Goal: Information Seeking & Learning: Learn about a topic

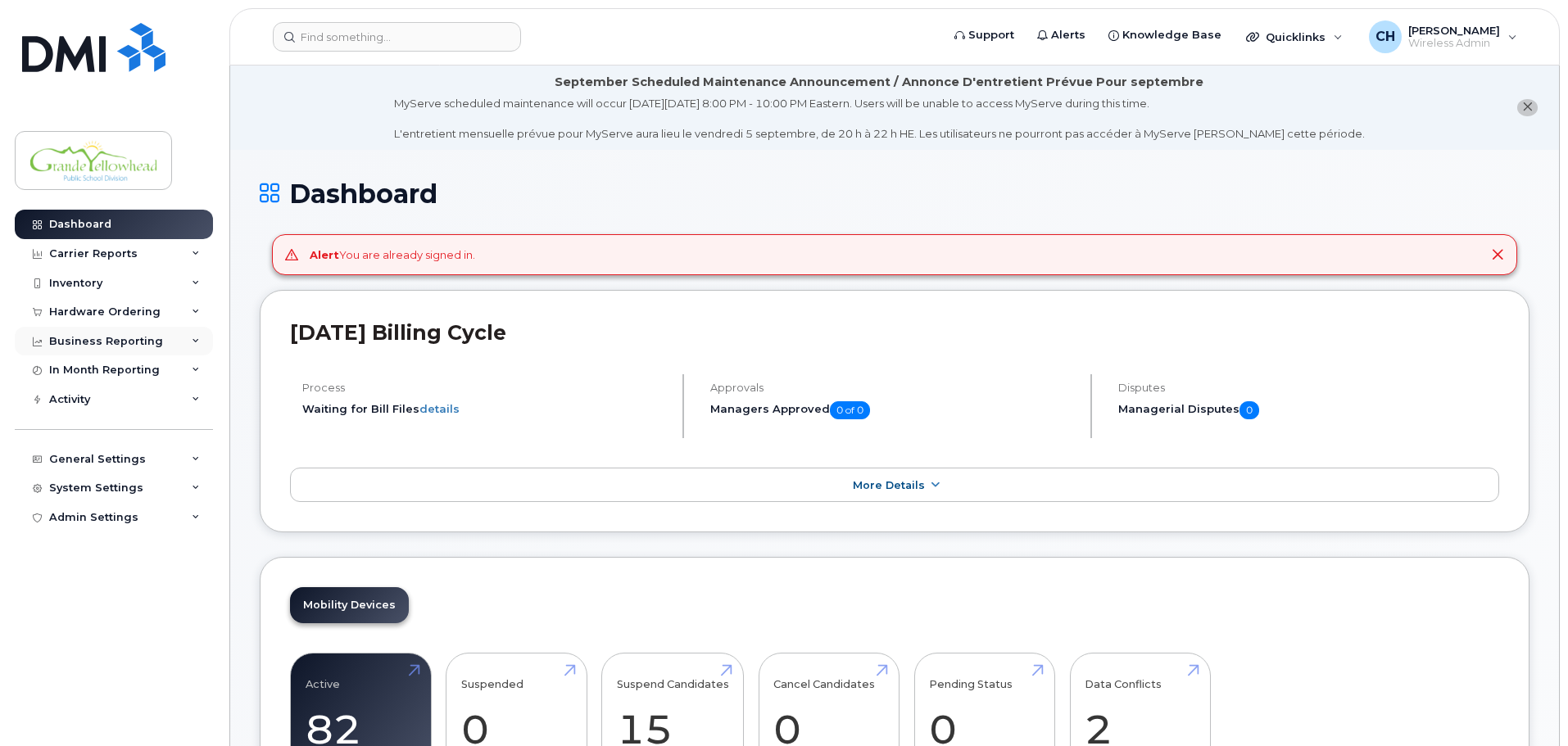
click at [193, 346] on div "Business Reporting" at bounding box center [113, 341] width 198 height 29
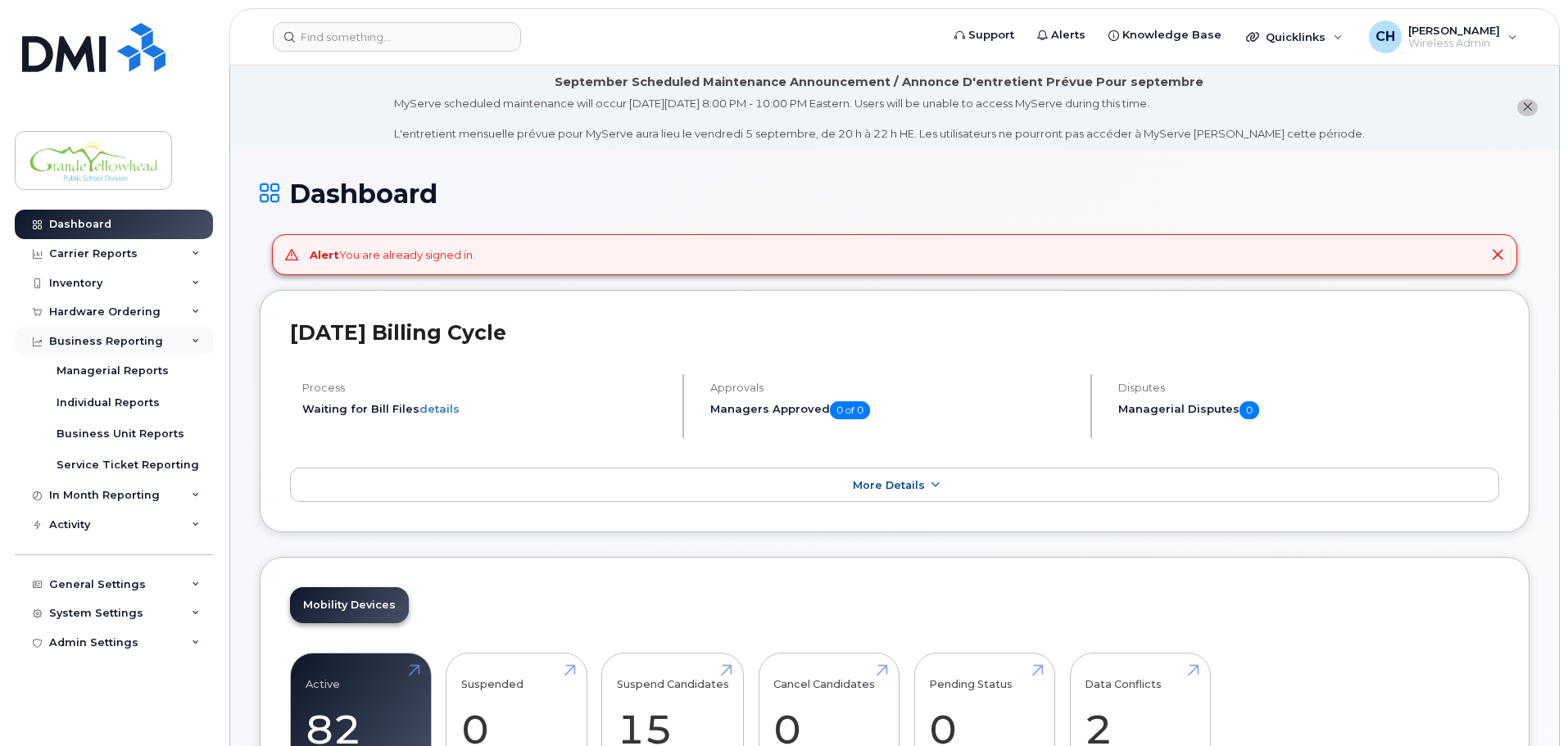
click at [193, 345] on div "Business Reporting" at bounding box center [113, 341] width 198 height 29
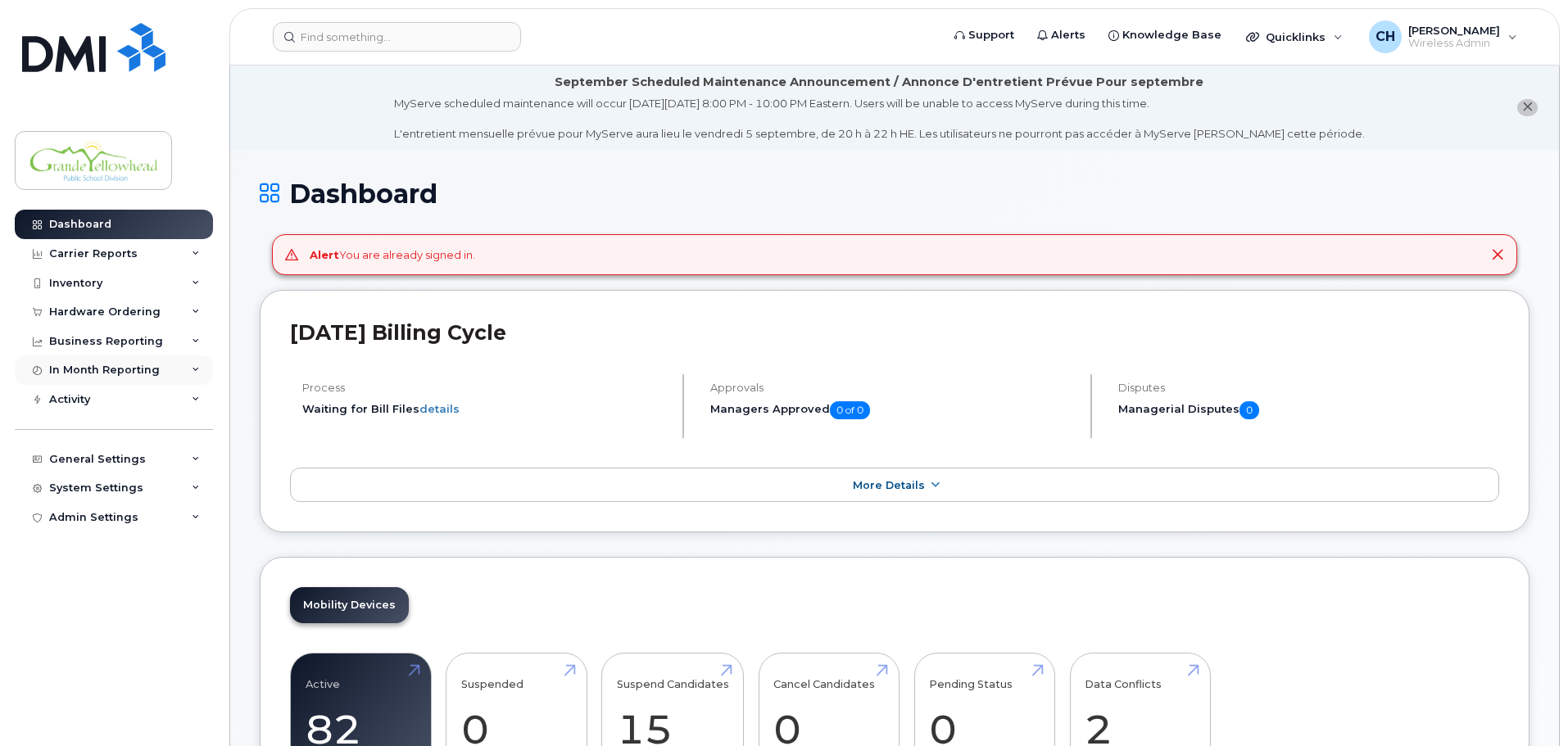
click at [193, 378] on div "In Month Reporting" at bounding box center [113, 369] width 198 height 29
click at [193, 376] on div "In Month Reporting" at bounding box center [113, 369] width 198 height 29
click at [190, 309] on div "Hardware Ordering" at bounding box center [113, 311] width 198 height 29
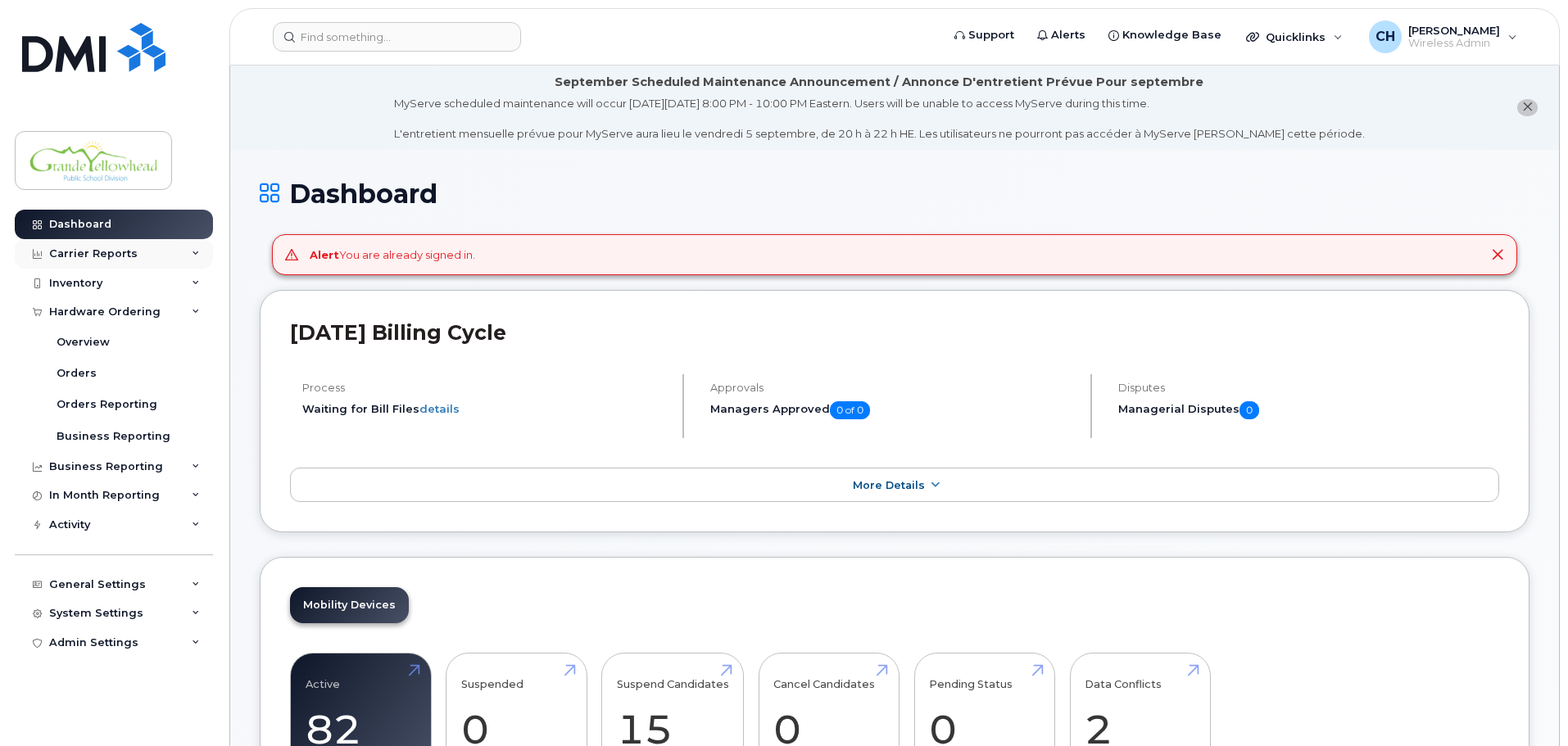
click at [197, 258] on div "Carrier Reports" at bounding box center [113, 253] width 198 height 29
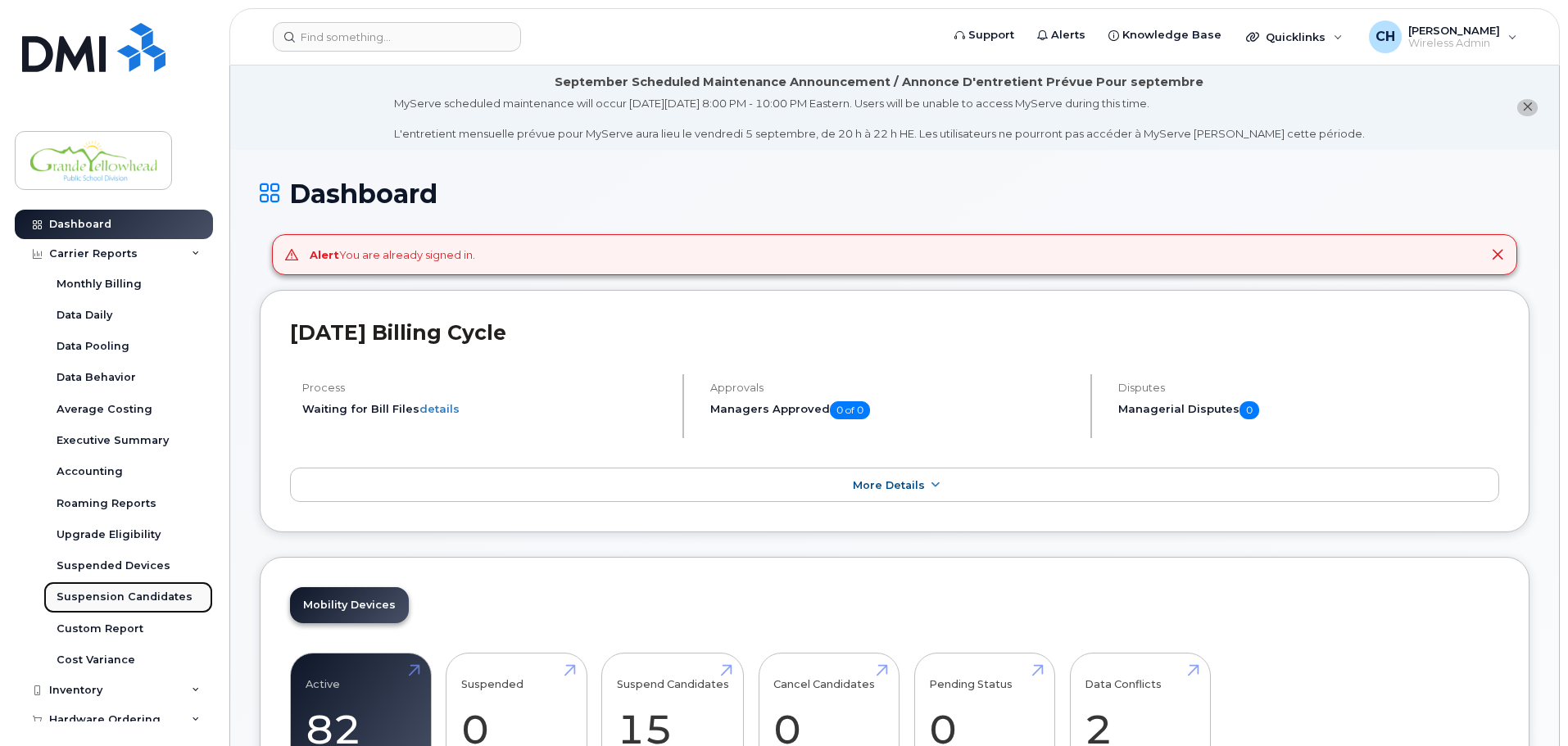
click at [109, 593] on div "Suspension Candidates" at bounding box center [124, 596] width 136 height 14
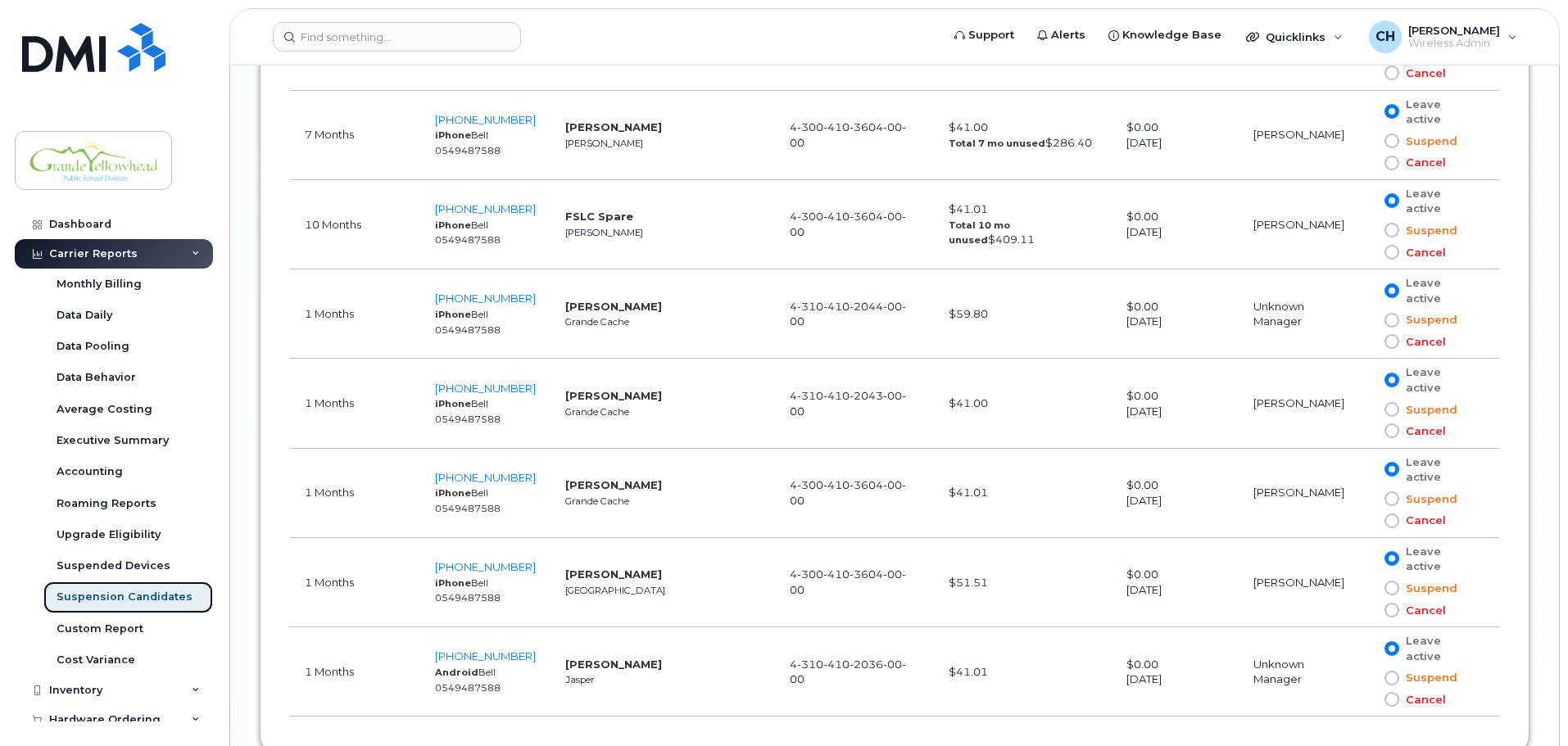
scroll to position [1758, 0]
click at [508, 648] on span "780-931-2482" at bounding box center [486, 655] width 101 height 13
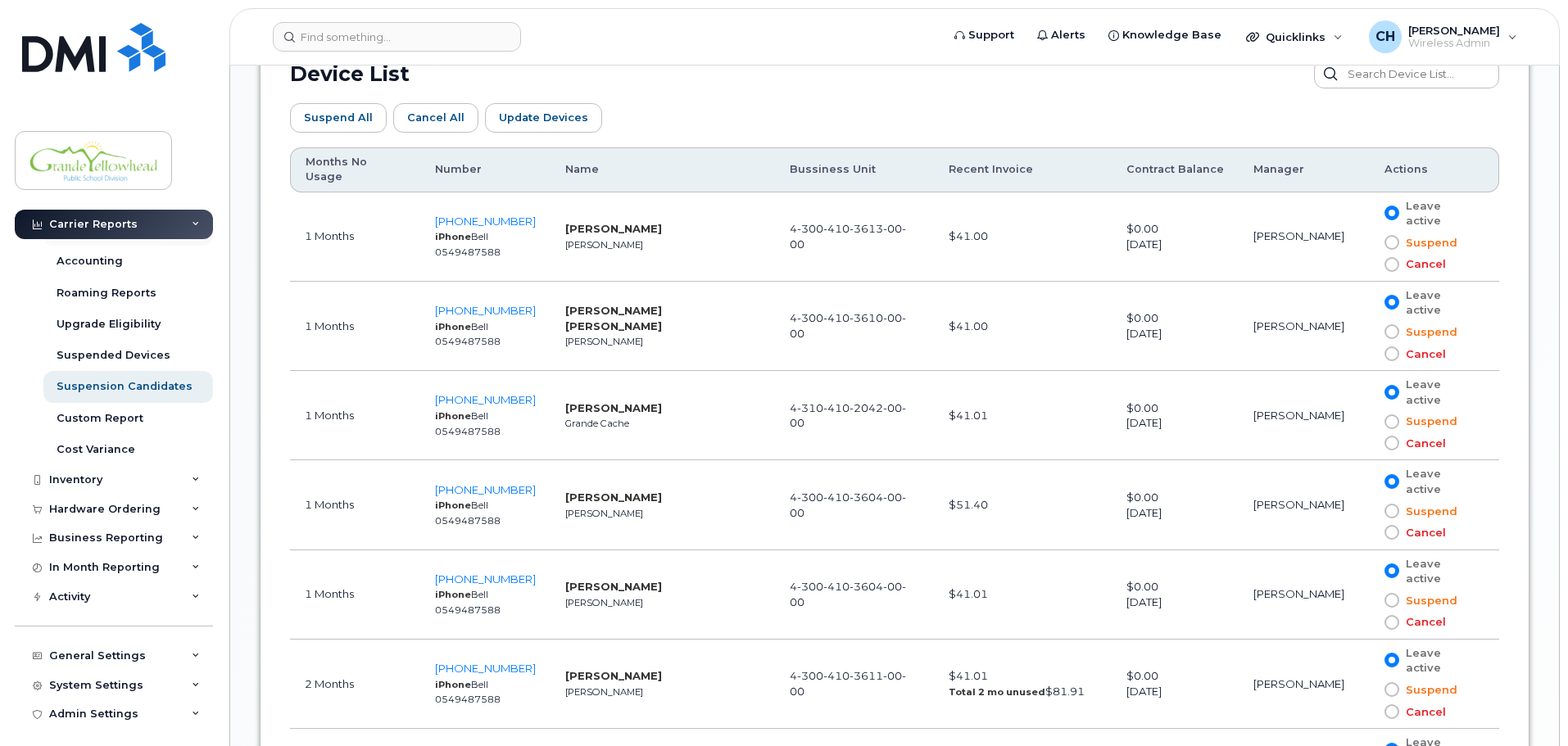
scroll to position [218, 0]
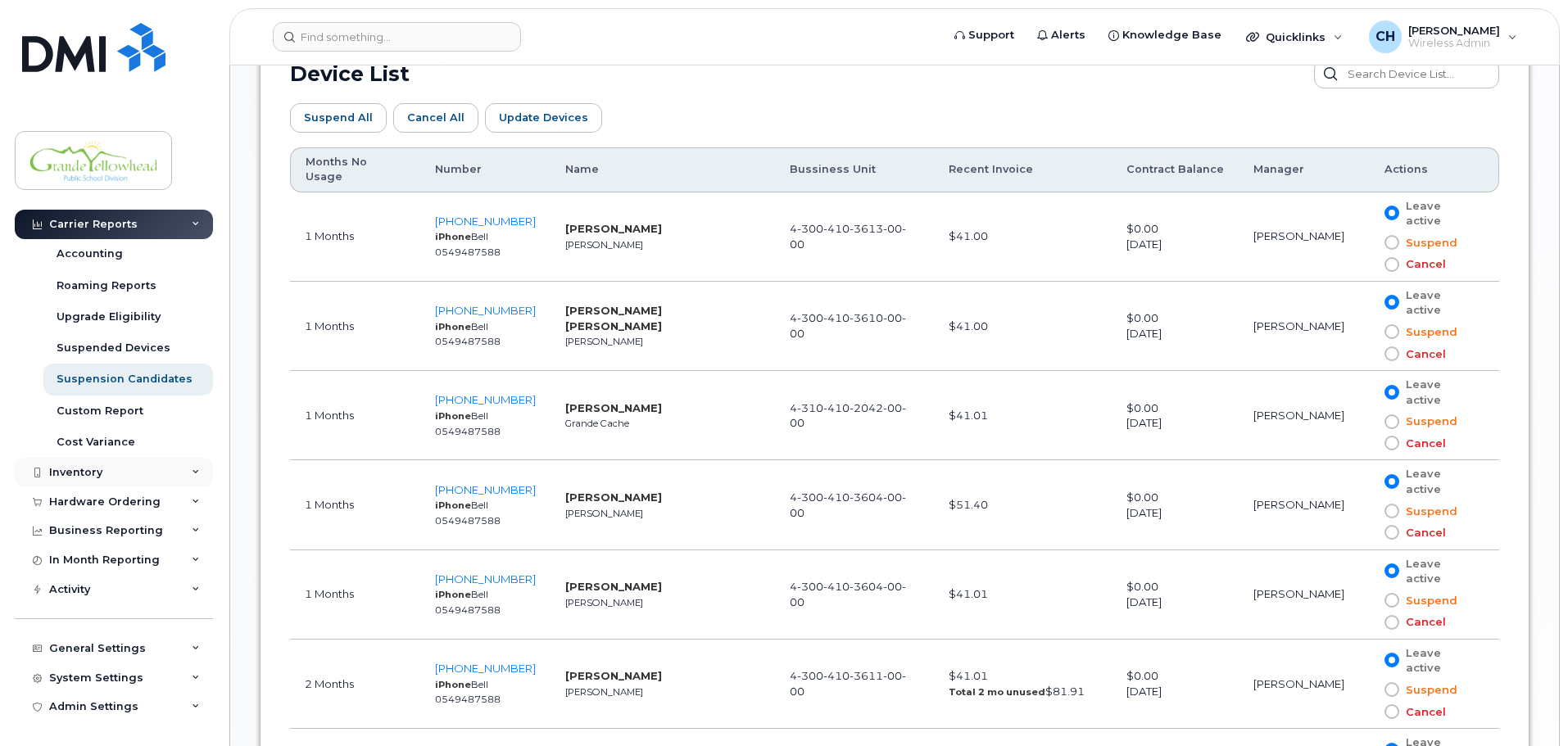
click at [124, 478] on div "Inventory" at bounding box center [113, 472] width 198 height 29
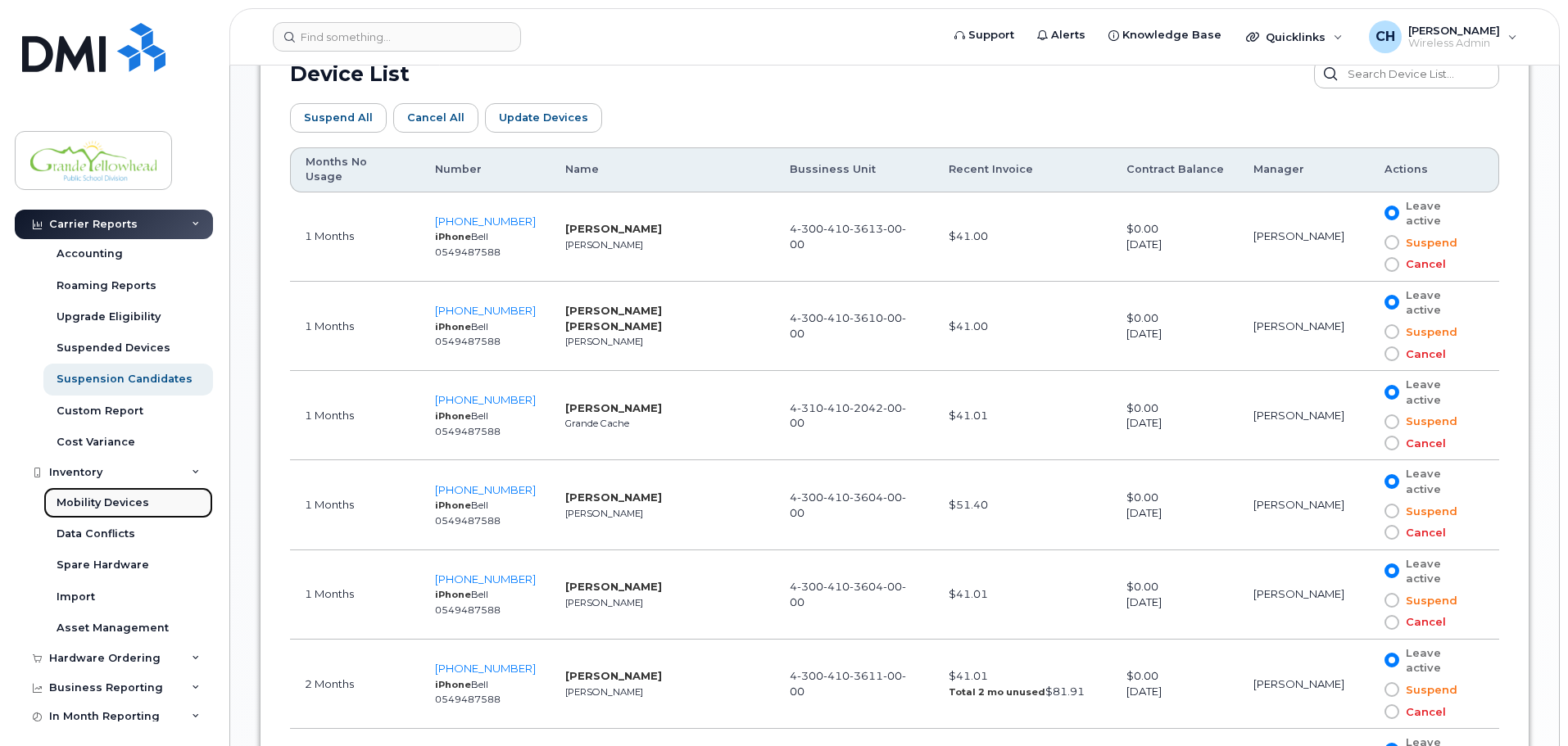
click at [120, 504] on div "Mobility Devices" at bounding box center [102, 502] width 92 height 14
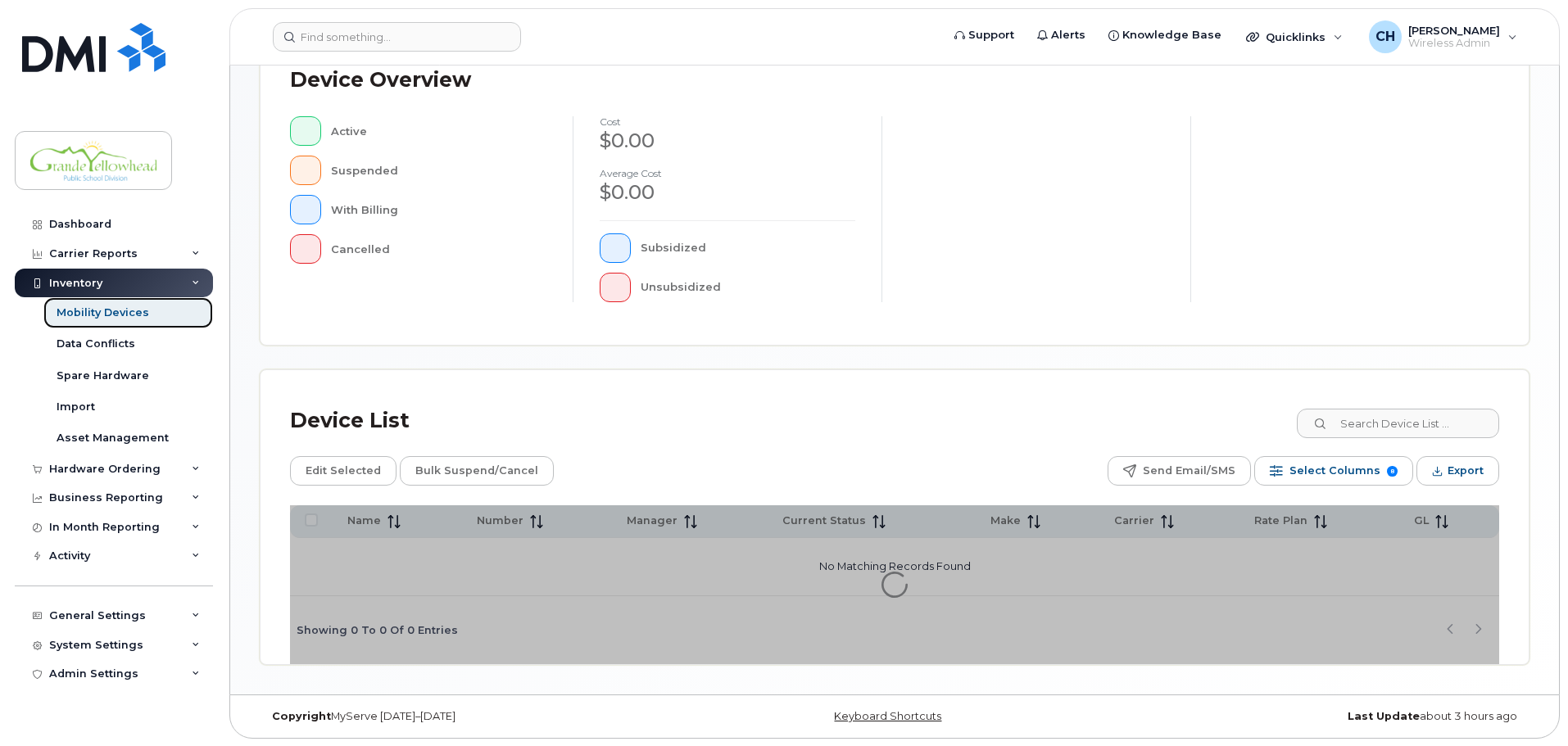
scroll to position [380, 0]
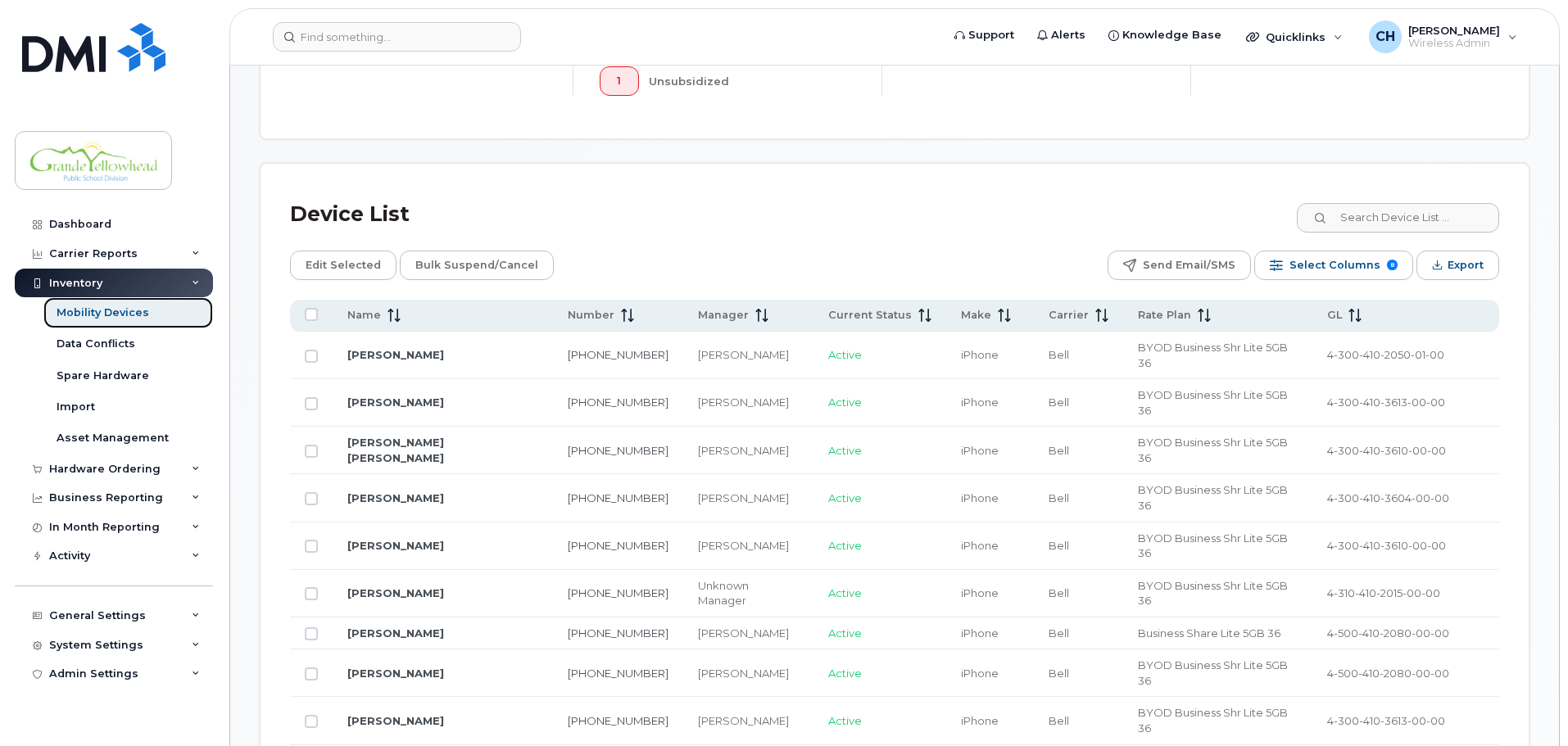
scroll to position [625, 0]
click at [385, 310] on span at bounding box center [390, 317] width 20 height 14
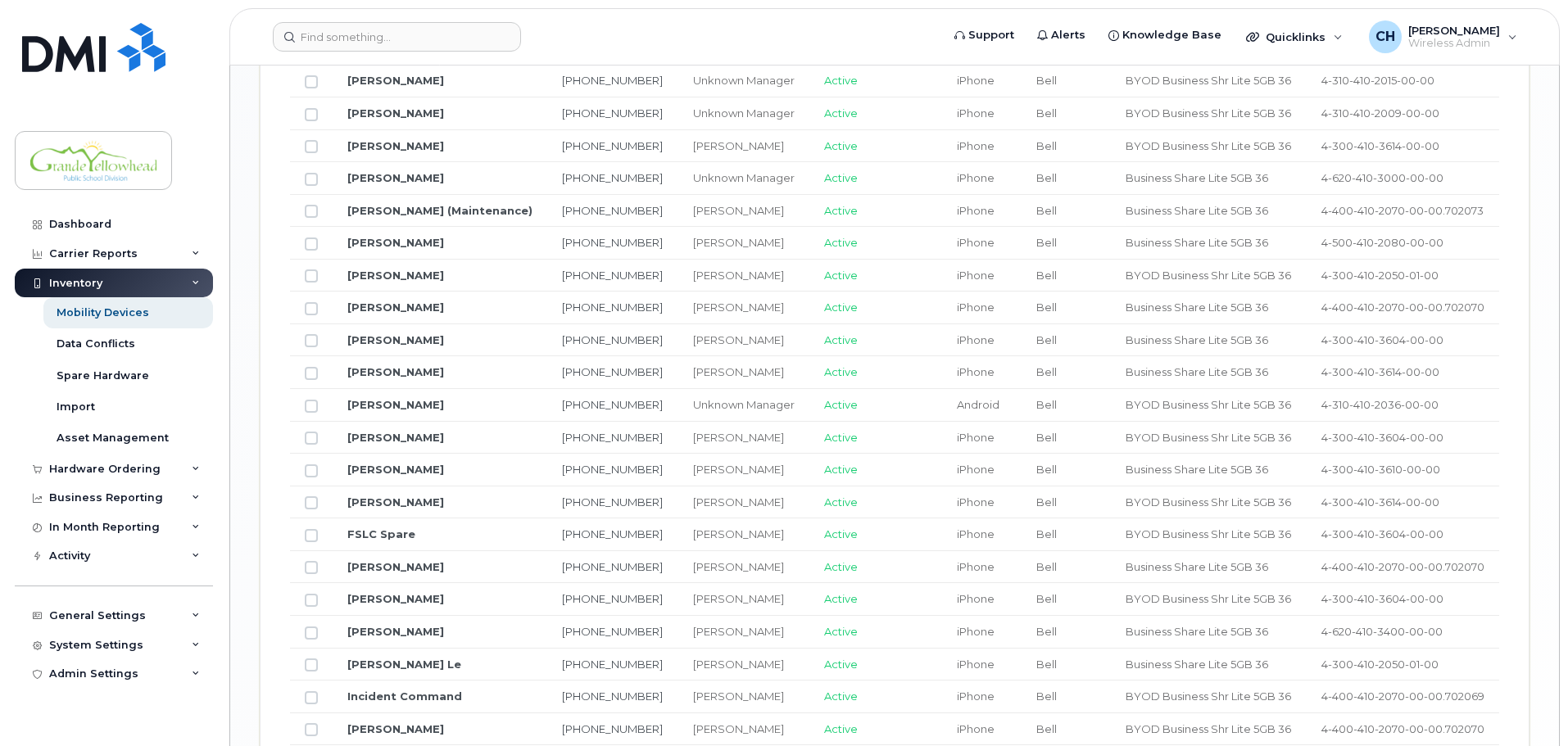
scroll to position [1608, 0]
click at [389, 397] on link "[PERSON_NAME]" at bounding box center [396, 403] width 97 height 13
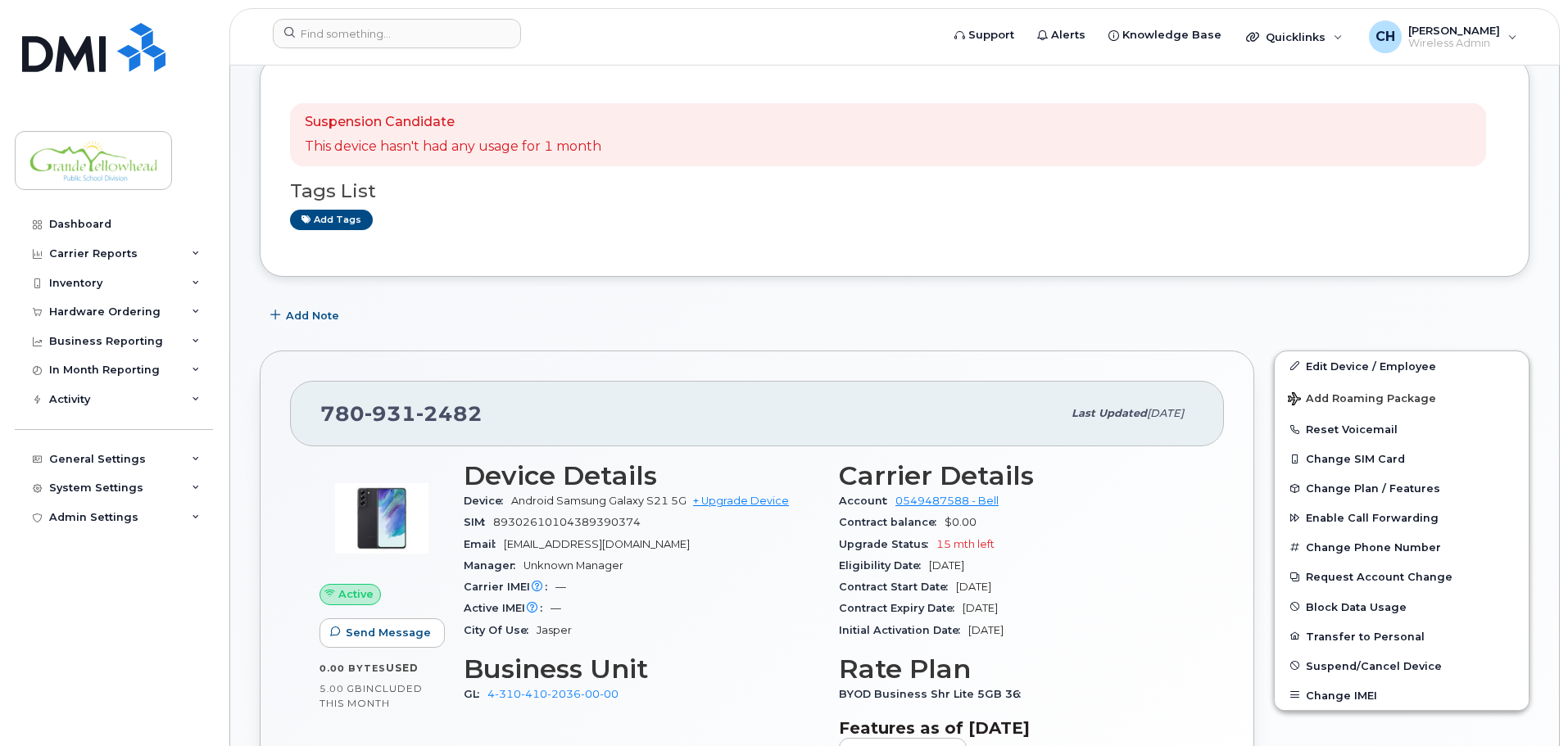
scroll to position [245, 0]
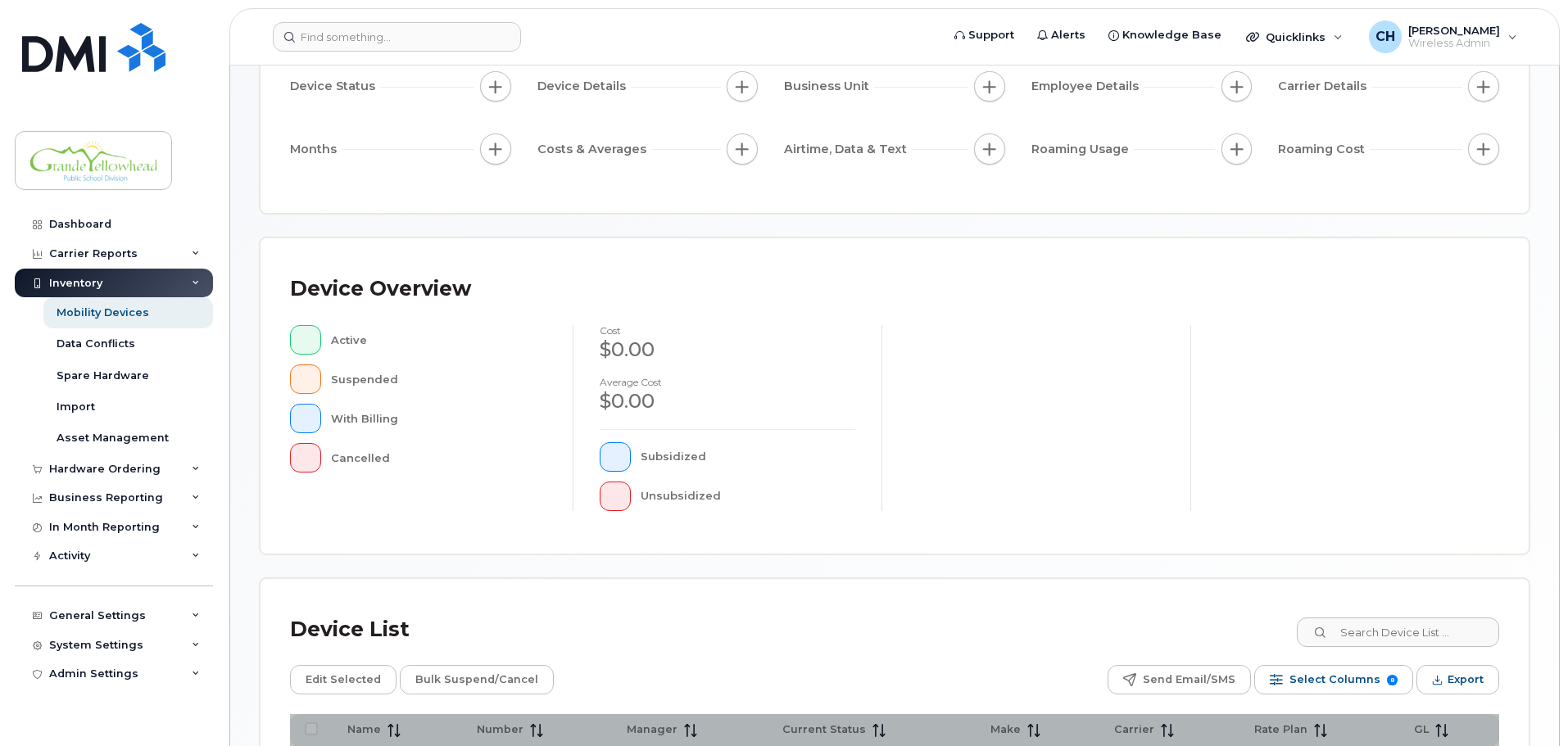
scroll to position [380, 0]
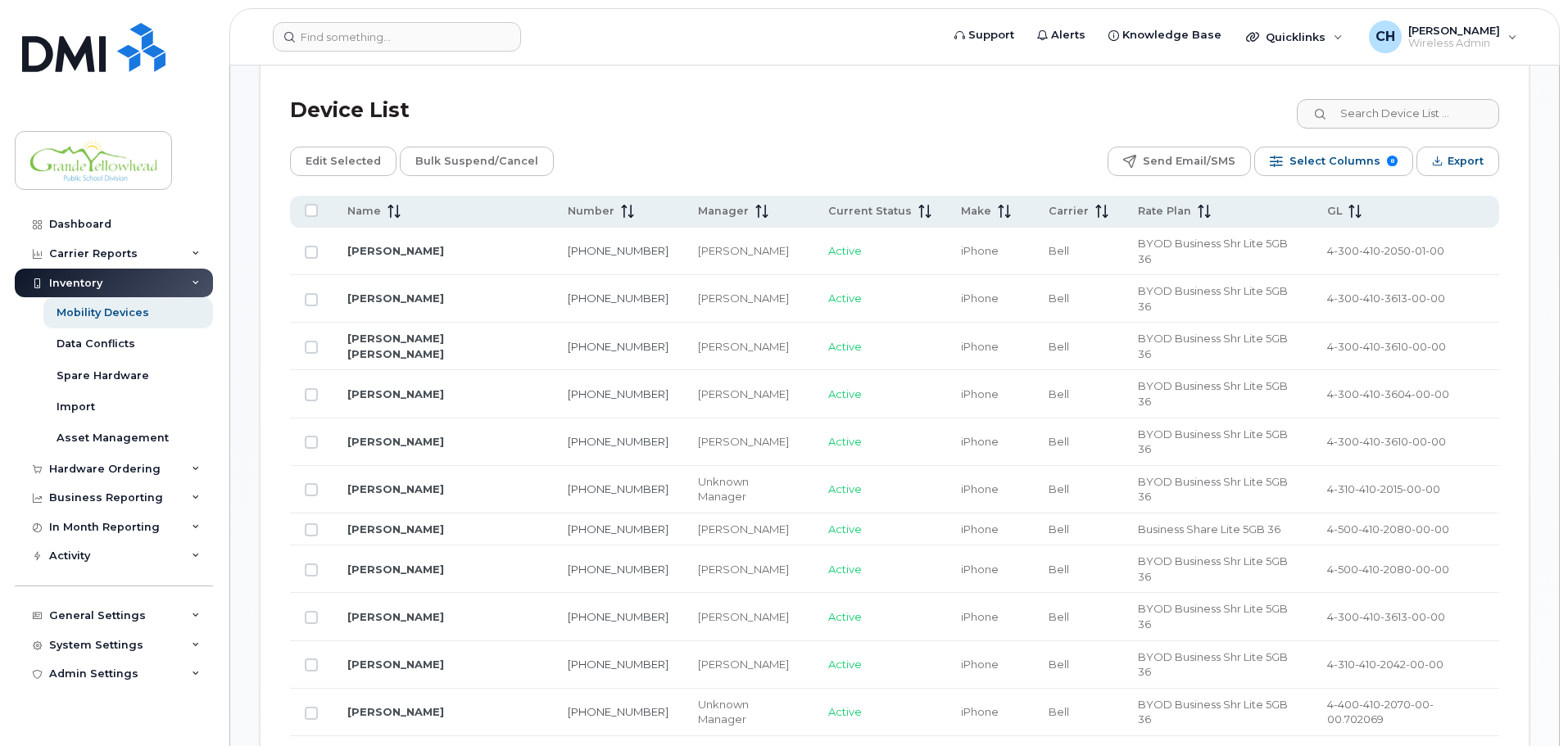
scroll to position [789, 0]
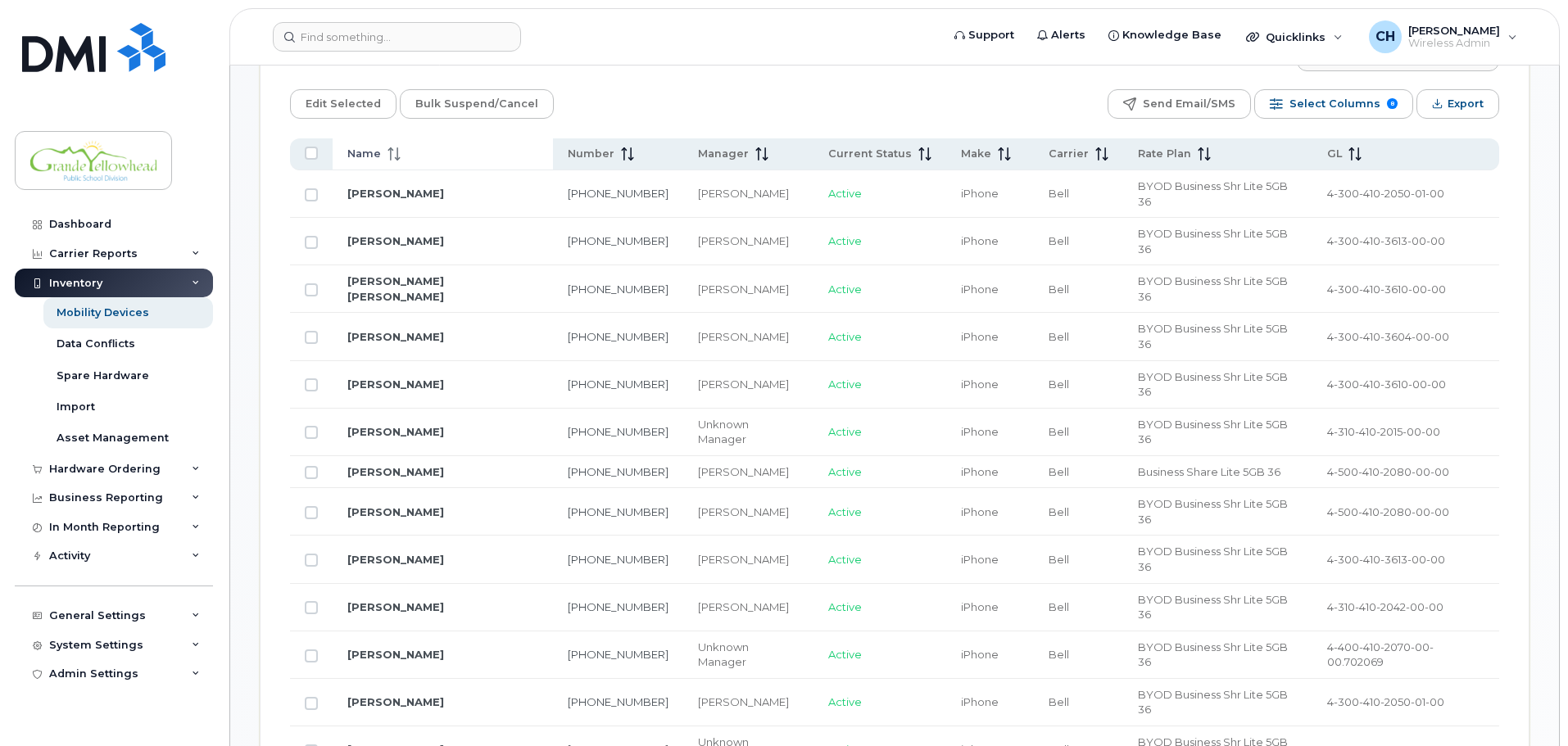
click at [946, 147] on th "Name" at bounding box center [989, 154] width 87 height 32
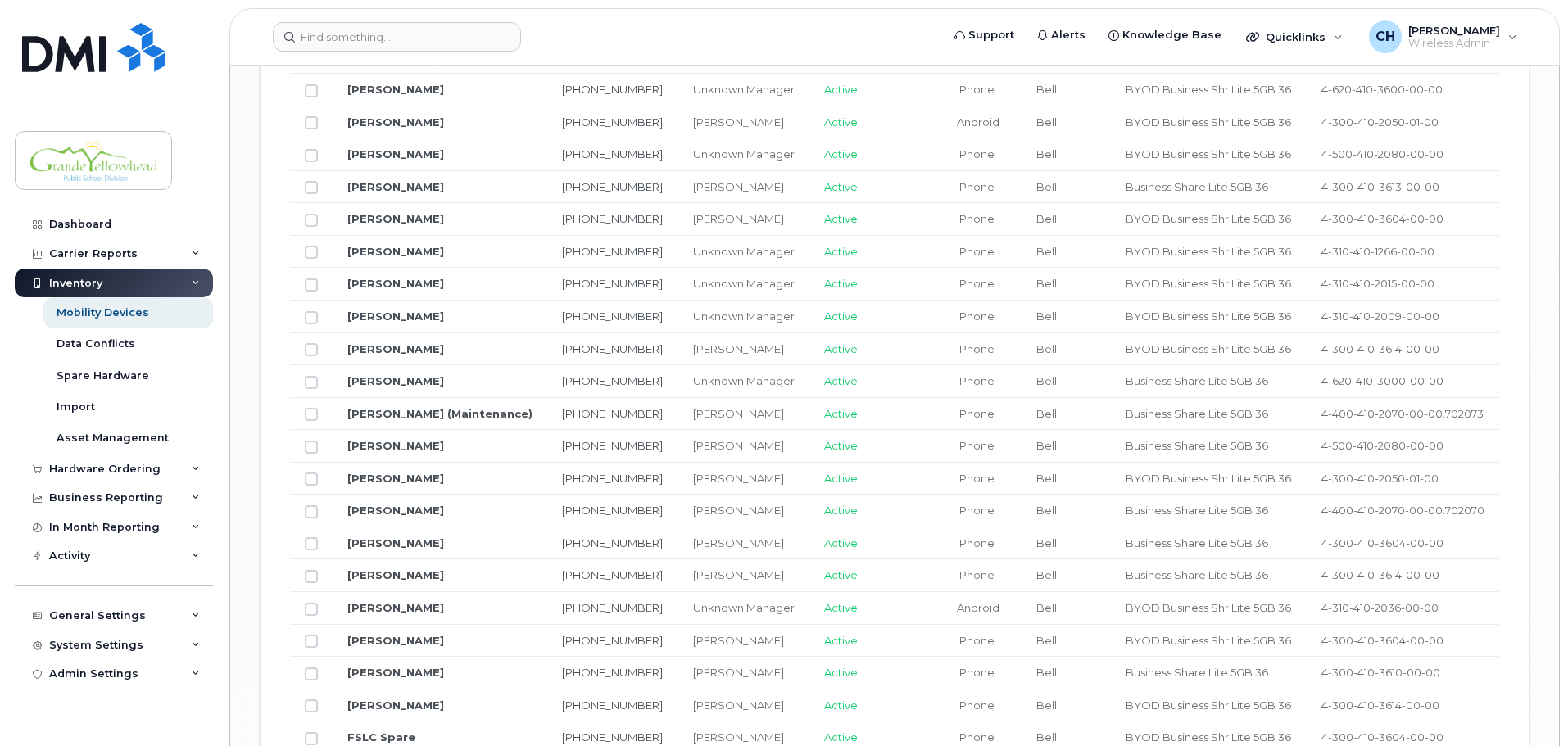
scroll to position [1444, 0]
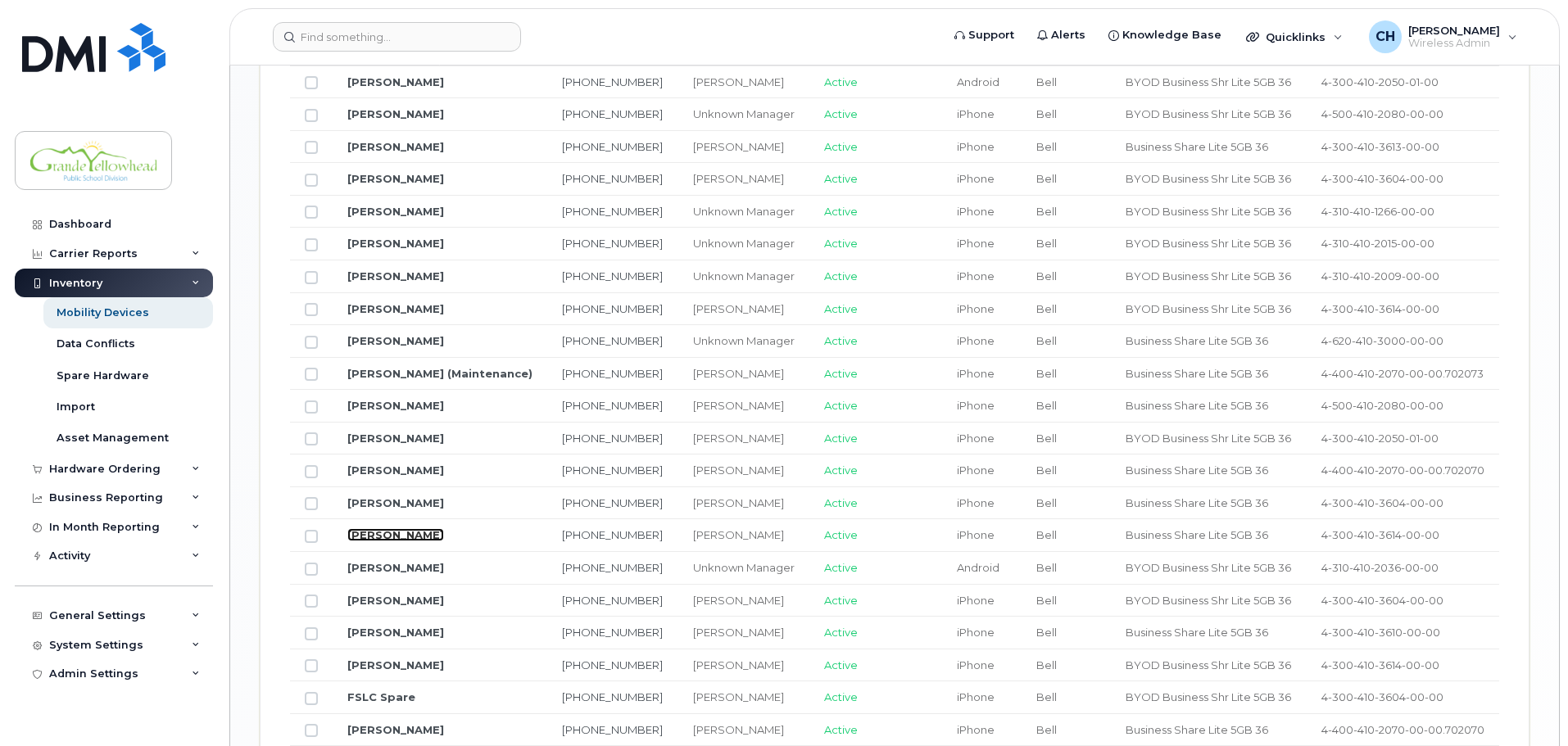
click at [426, 528] on link "[PERSON_NAME]" at bounding box center [396, 535] width 97 height 13
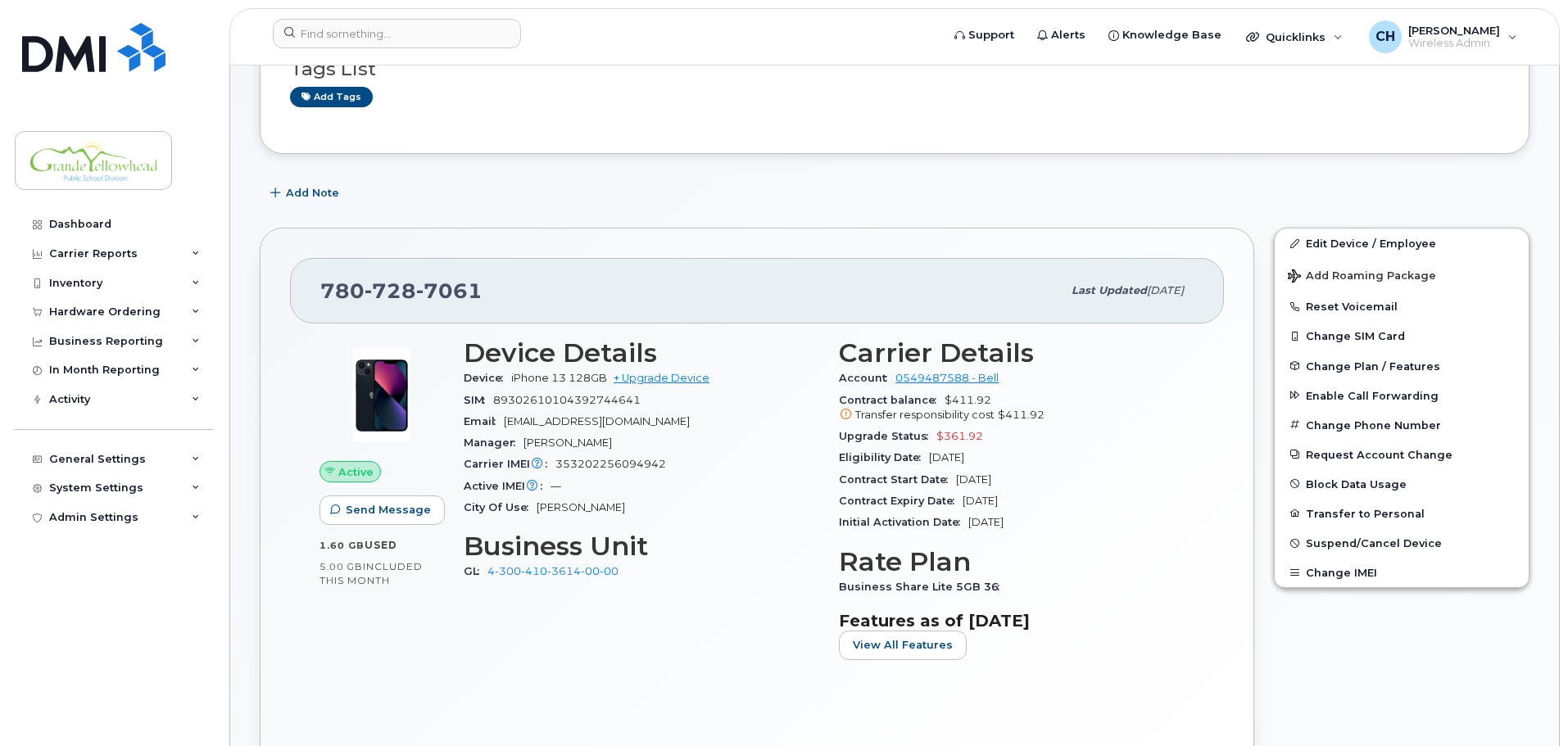
scroll to position [245, 0]
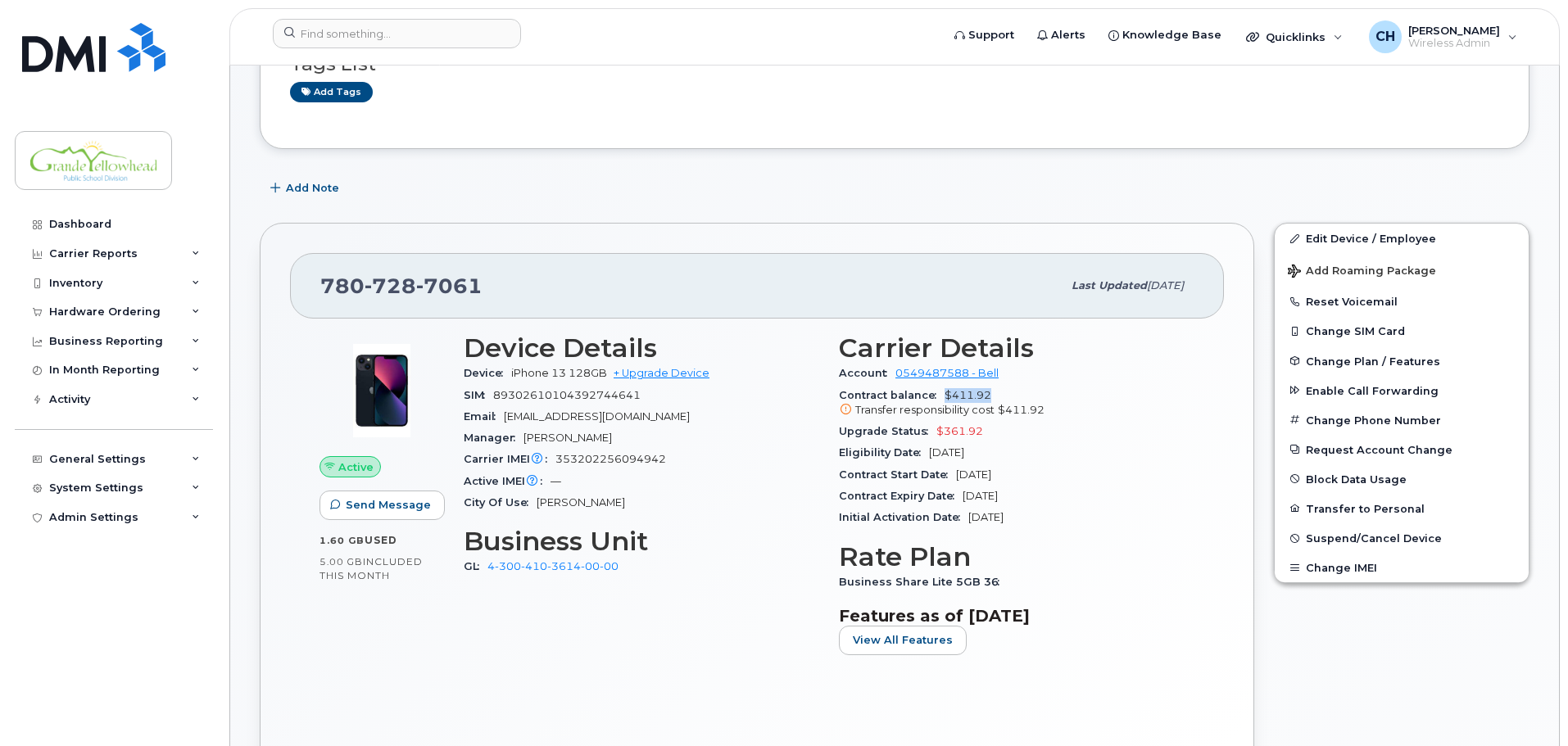
drag, startPoint x: 946, startPoint y: 397, endPoint x: 1014, endPoint y: 396, distance: 68.0
click at [1014, 396] on div "Contract balance $411.92 Transfer responsibility cost $411.92" at bounding box center [1016, 402] width 355 height 37
click at [1104, 382] on div "Account 0549487588 - Bell" at bounding box center [1016, 373] width 355 height 21
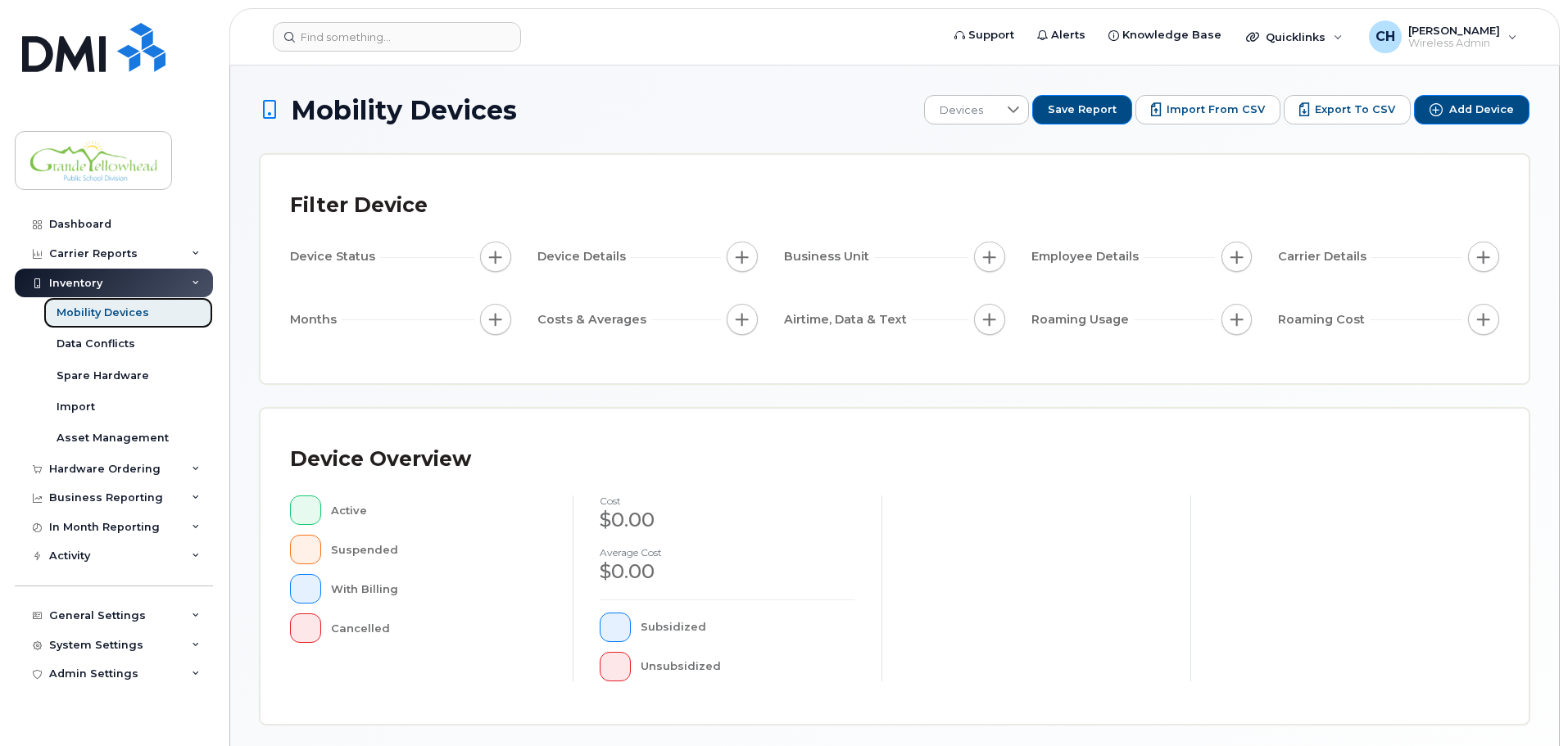
click at [155, 314] on link "Mobility Devices" at bounding box center [129, 312] width 169 height 31
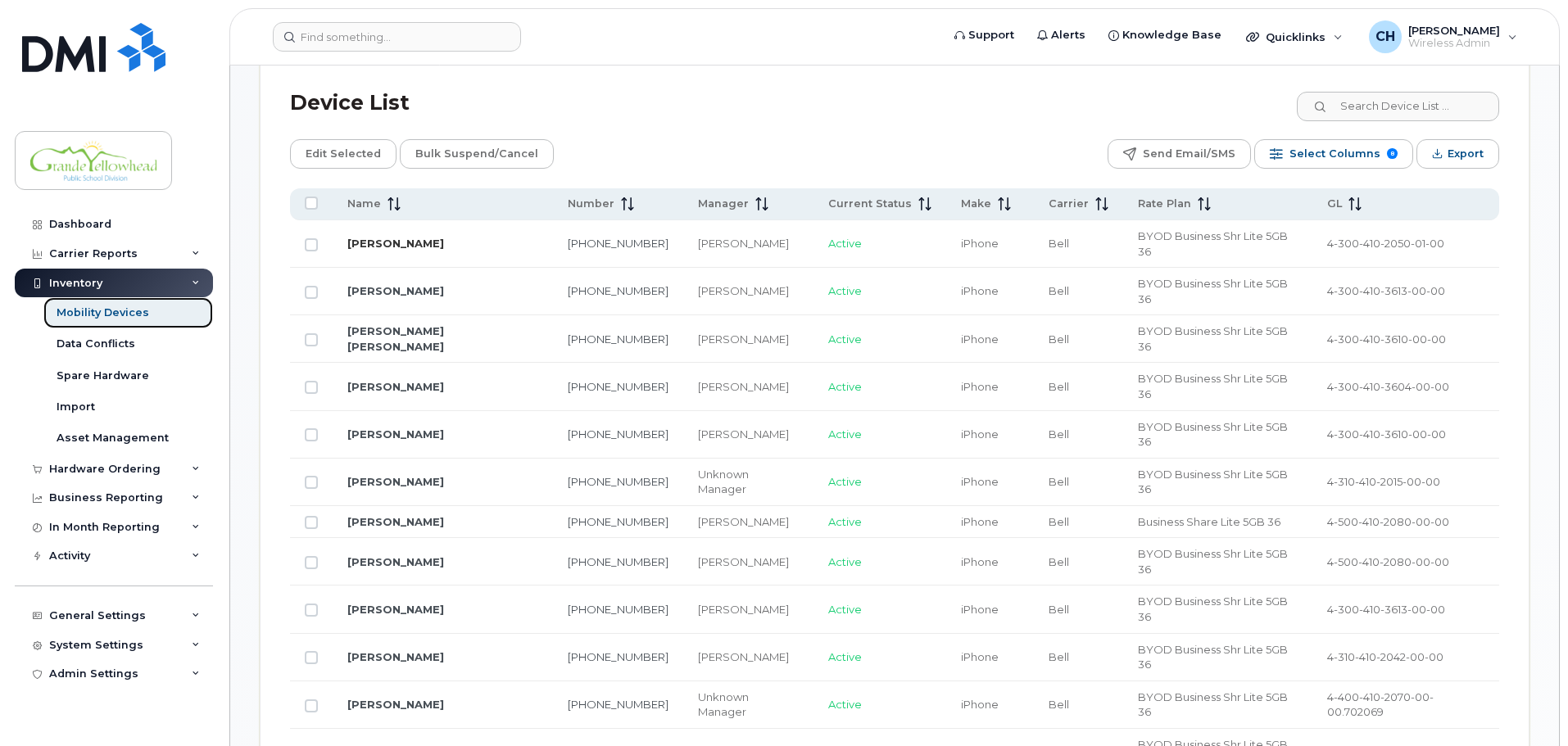
scroll to position [818, 0]
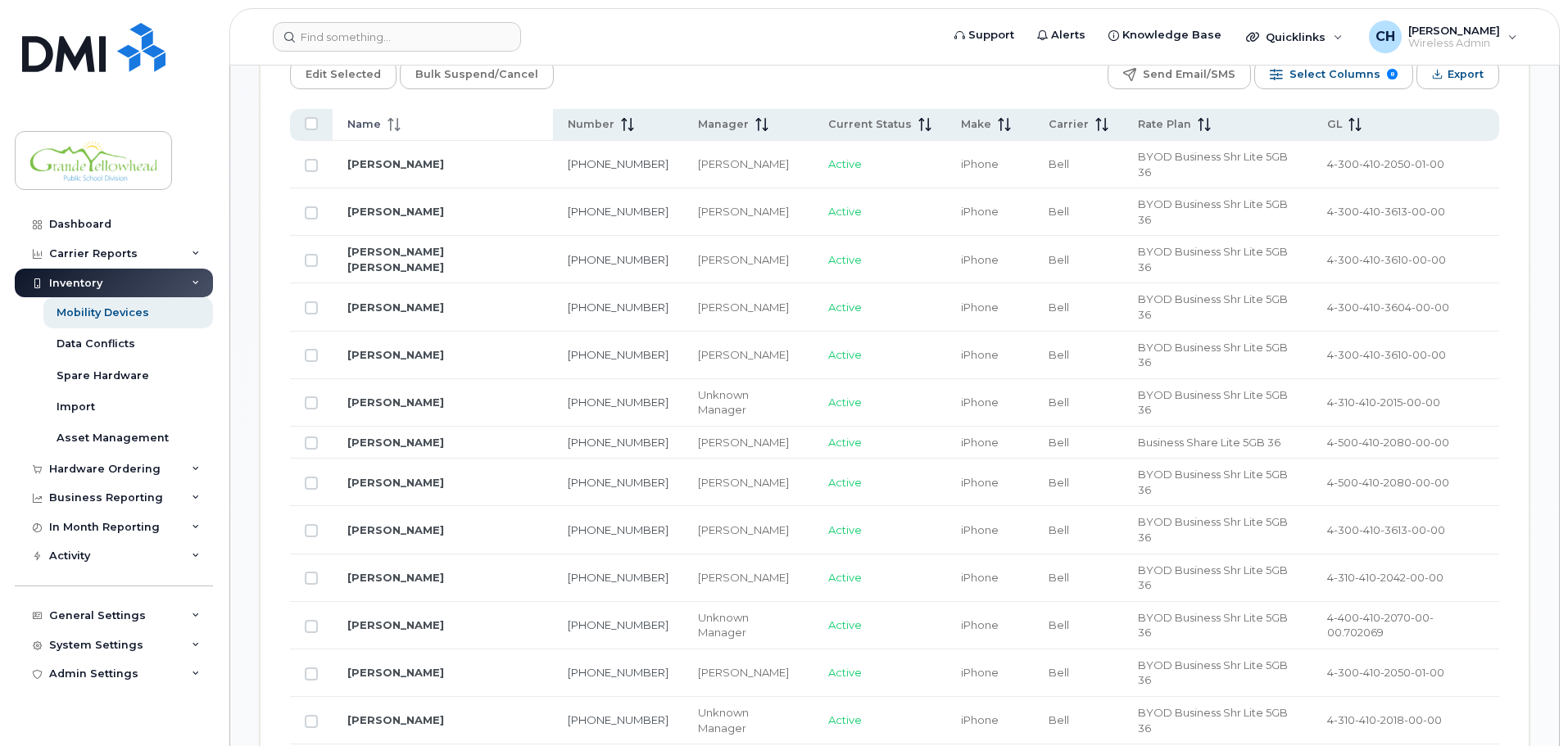
click at [423, 117] on div "Name" at bounding box center [443, 124] width 190 height 14
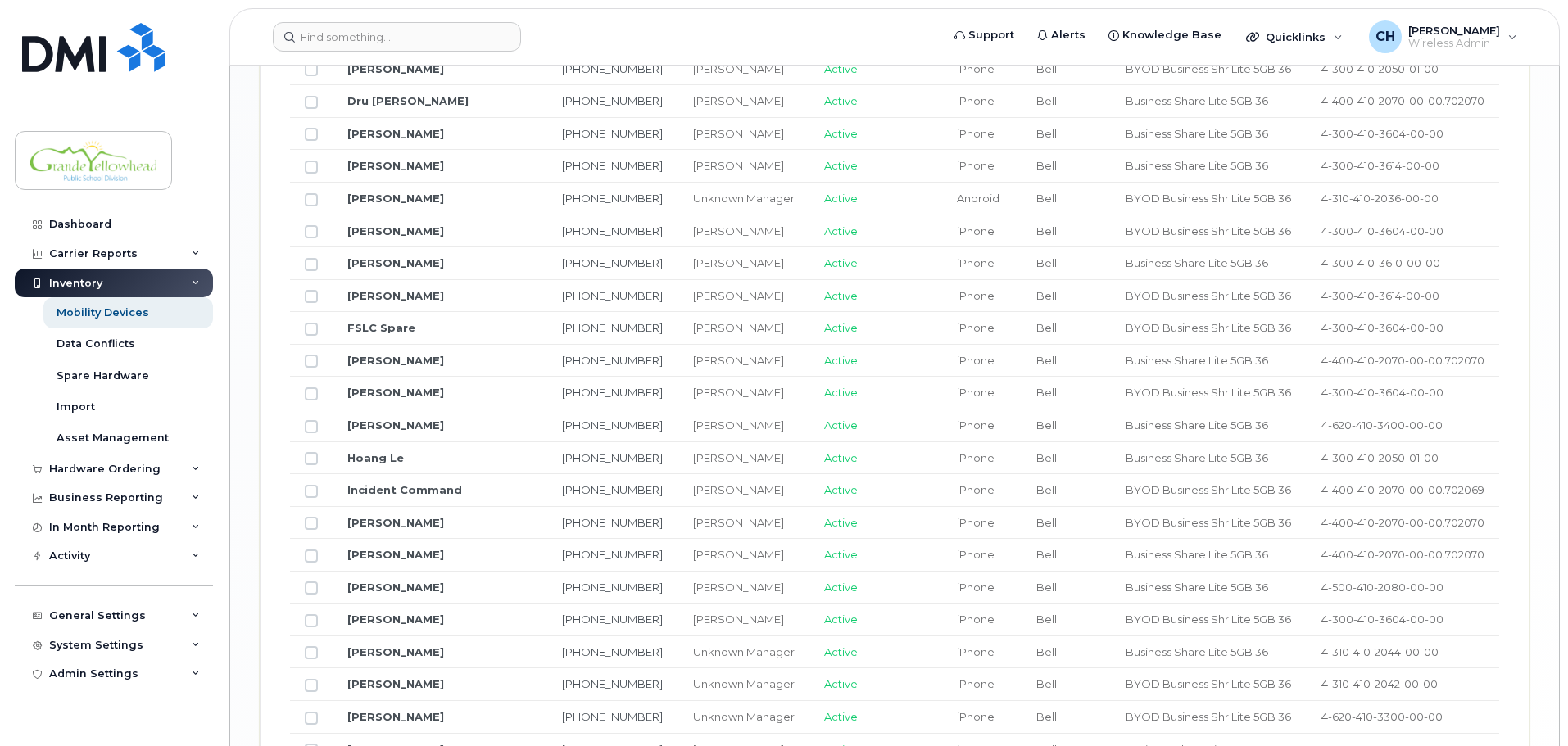
scroll to position [1970, 0]
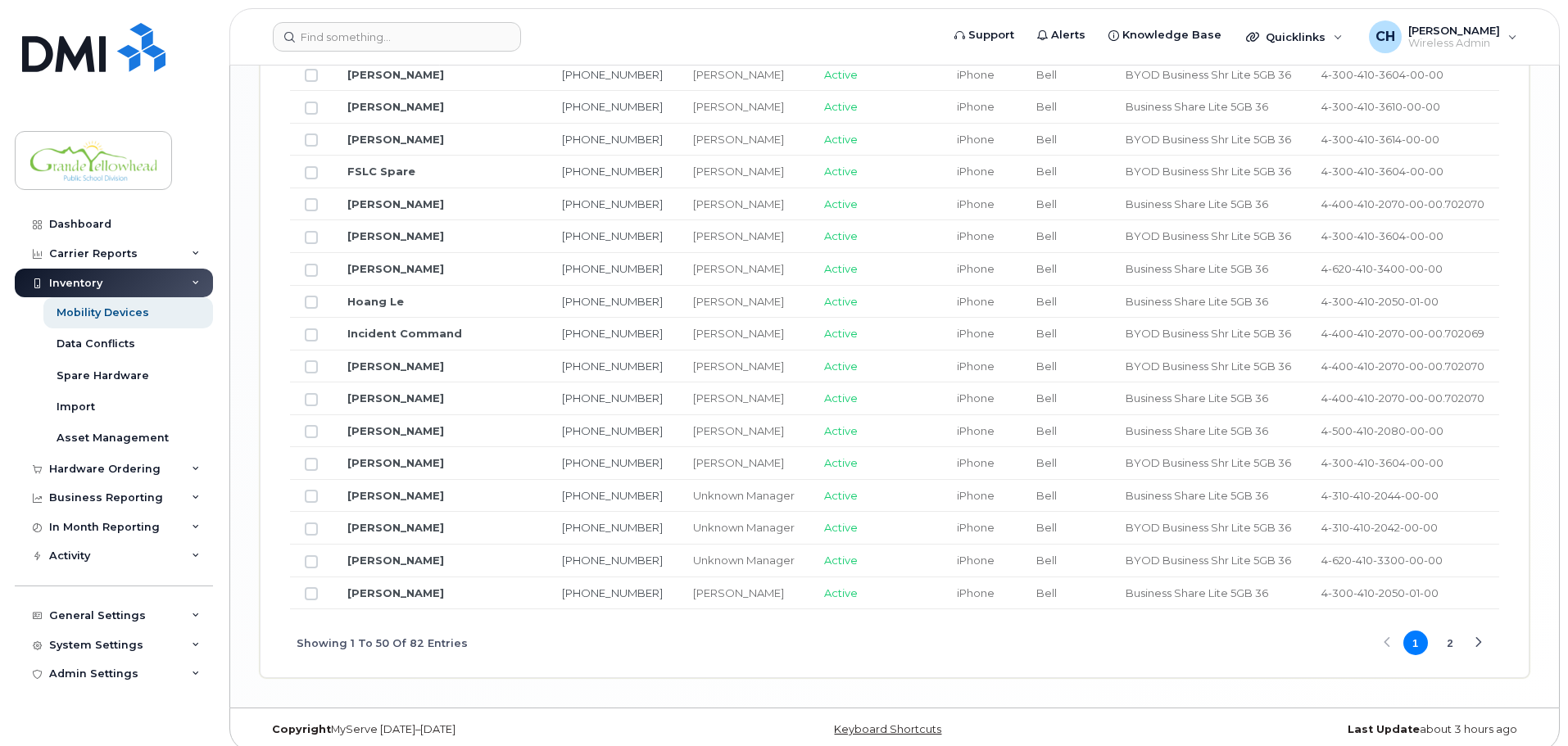
click at [1445, 630] on button "2" at bounding box center [1450, 642] width 25 height 25
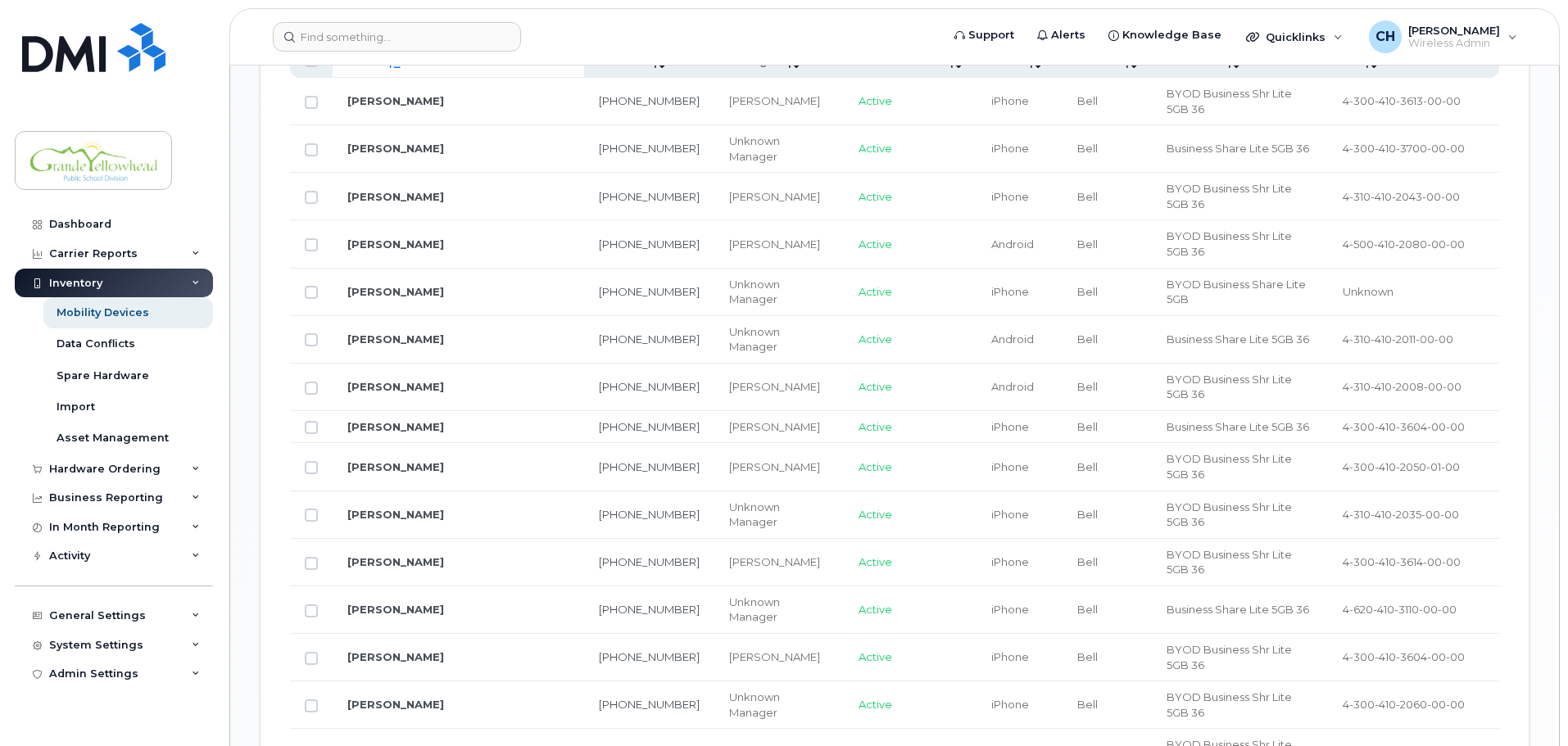
scroll to position [813, 0]
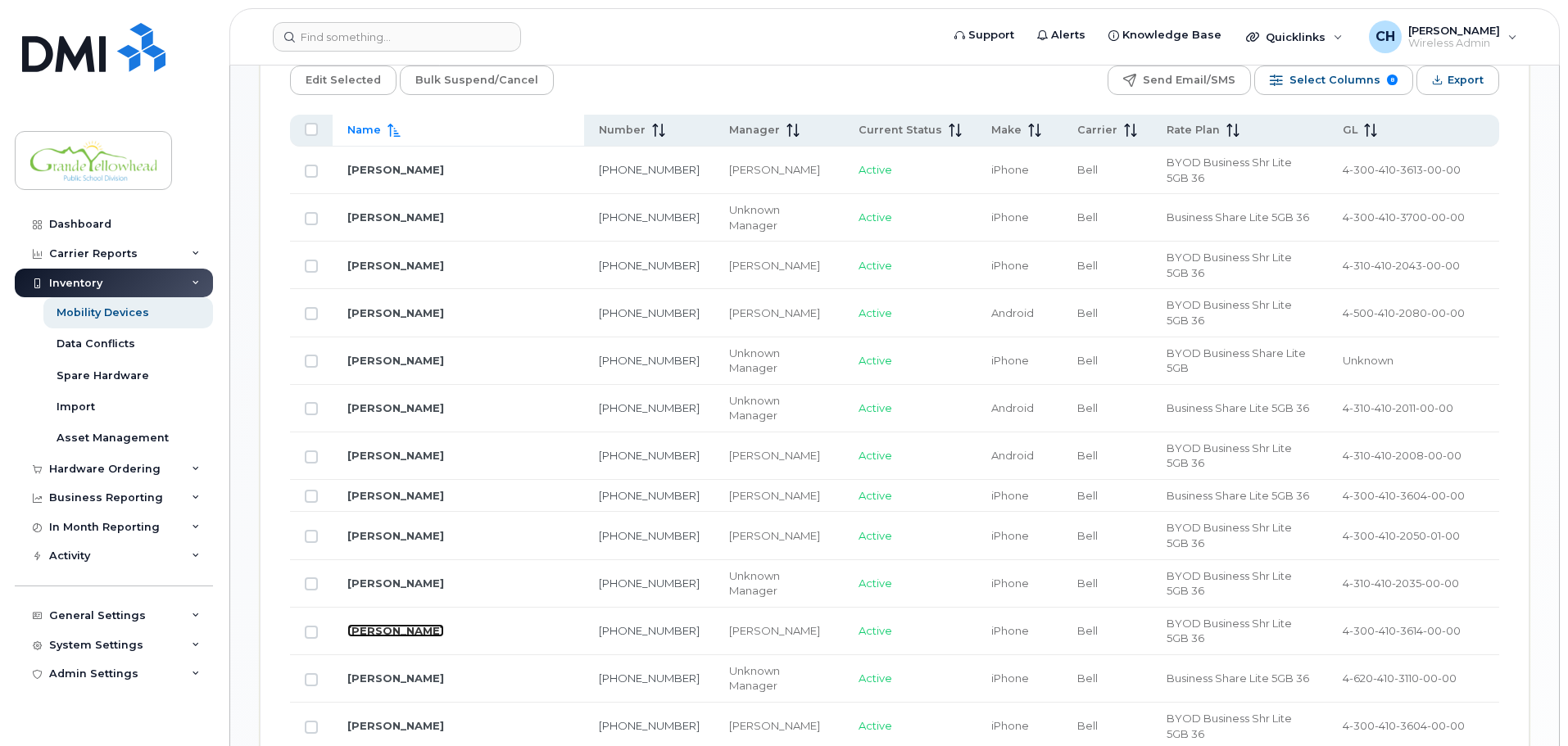
click at [402, 624] on link "[PERSON_NAME]" at bounding box center [396, 631] width 97 height 13
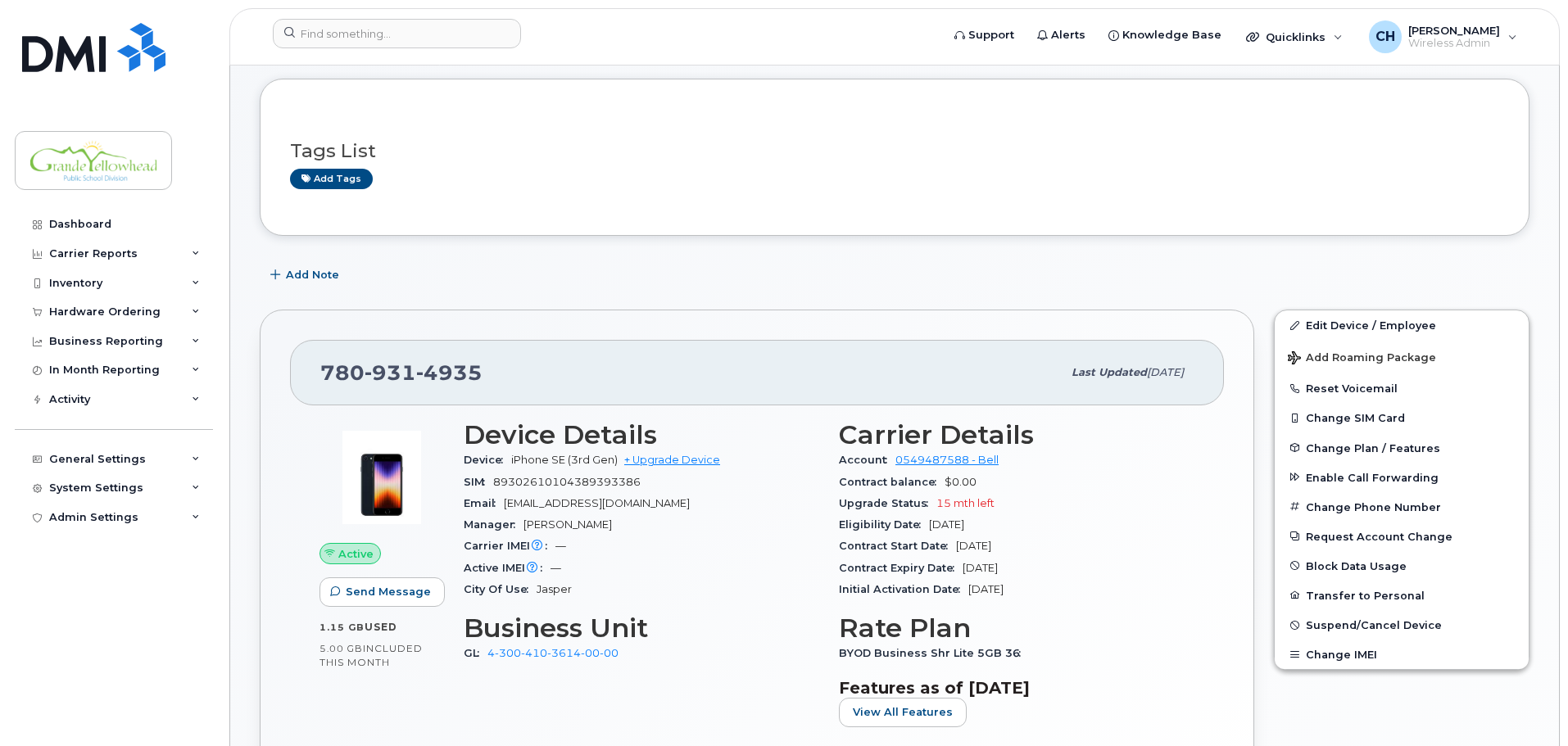
scroll to position [164, 0]
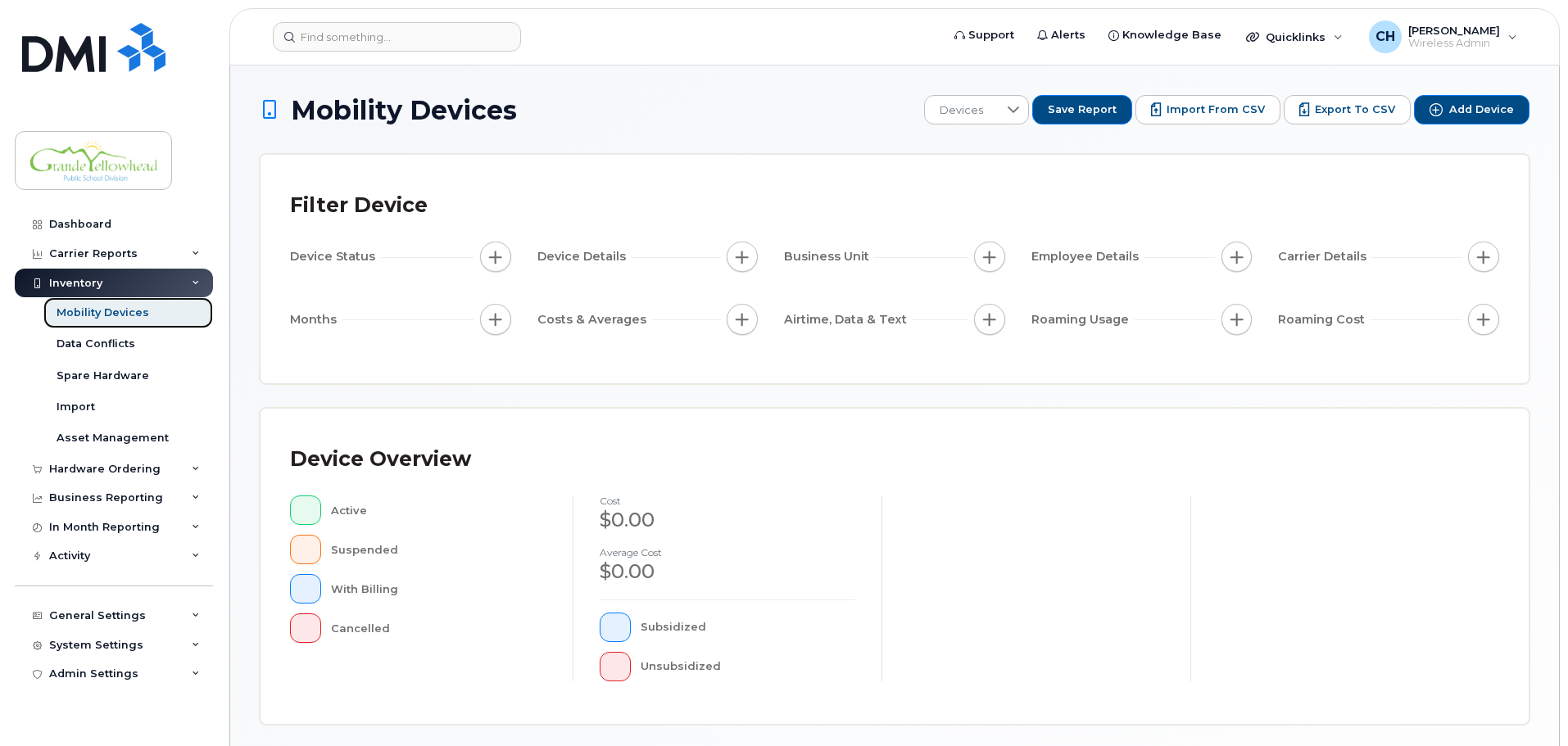
click at [62, 311] on div "Mobility Devices" at bounding box center [102, 312] width 92 height 14
click at [95, 312] on div "Mobility Devices" at bounding box center [102, 312] width 92 height 14
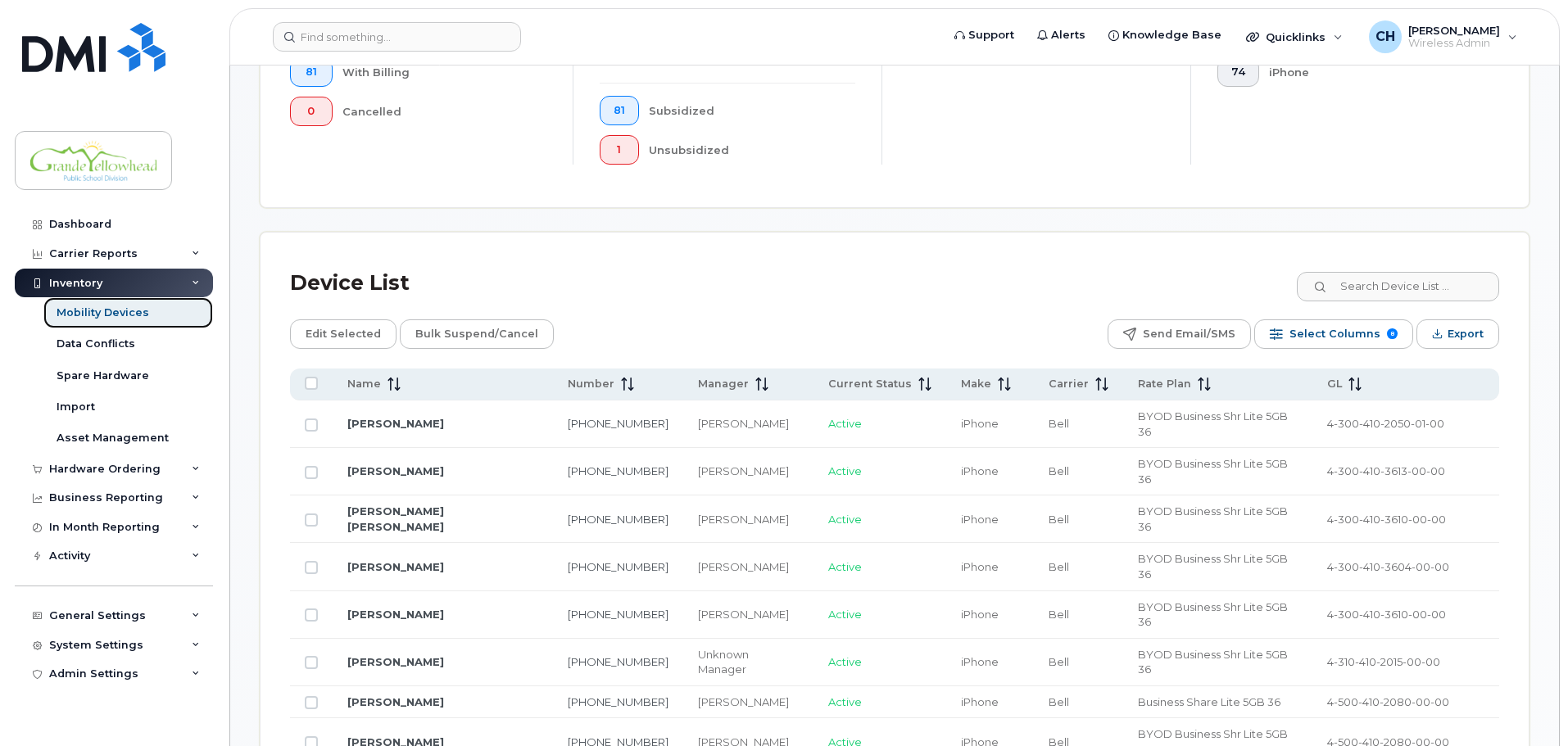
scroll to position [573, 0]
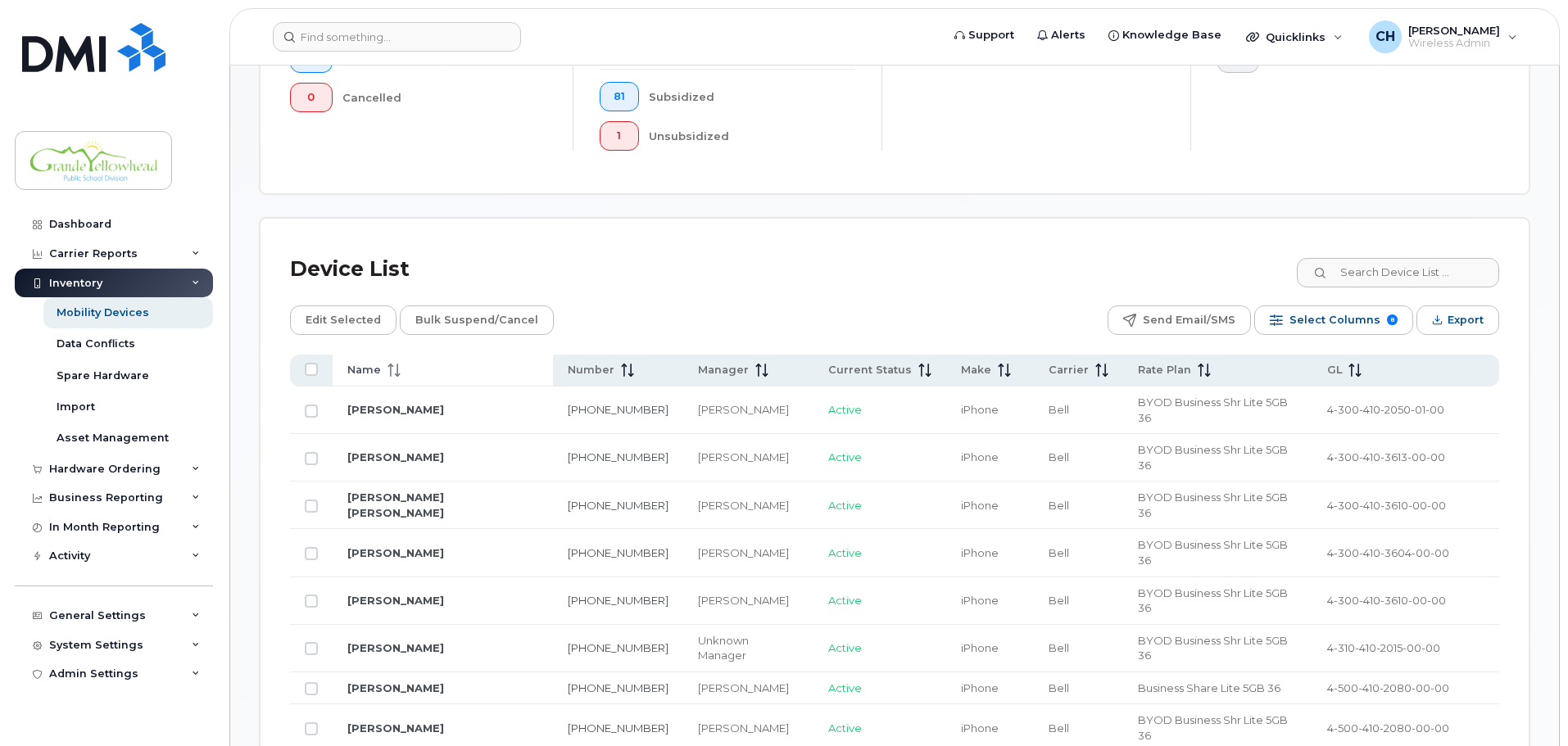
click at [390, 363] on icon at bounding box center [391, 370] width 2 height 13
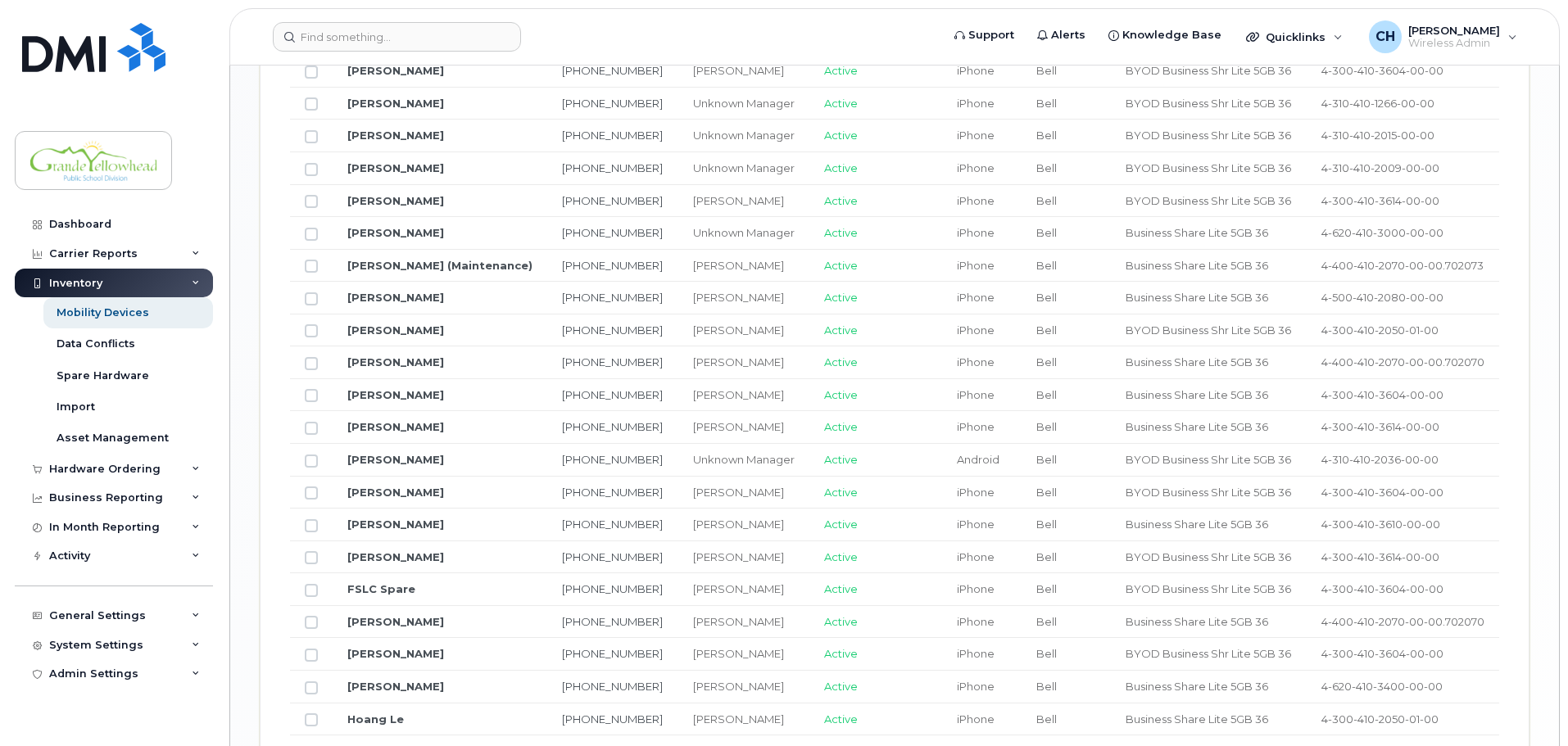
scroll to position [1965, 0]
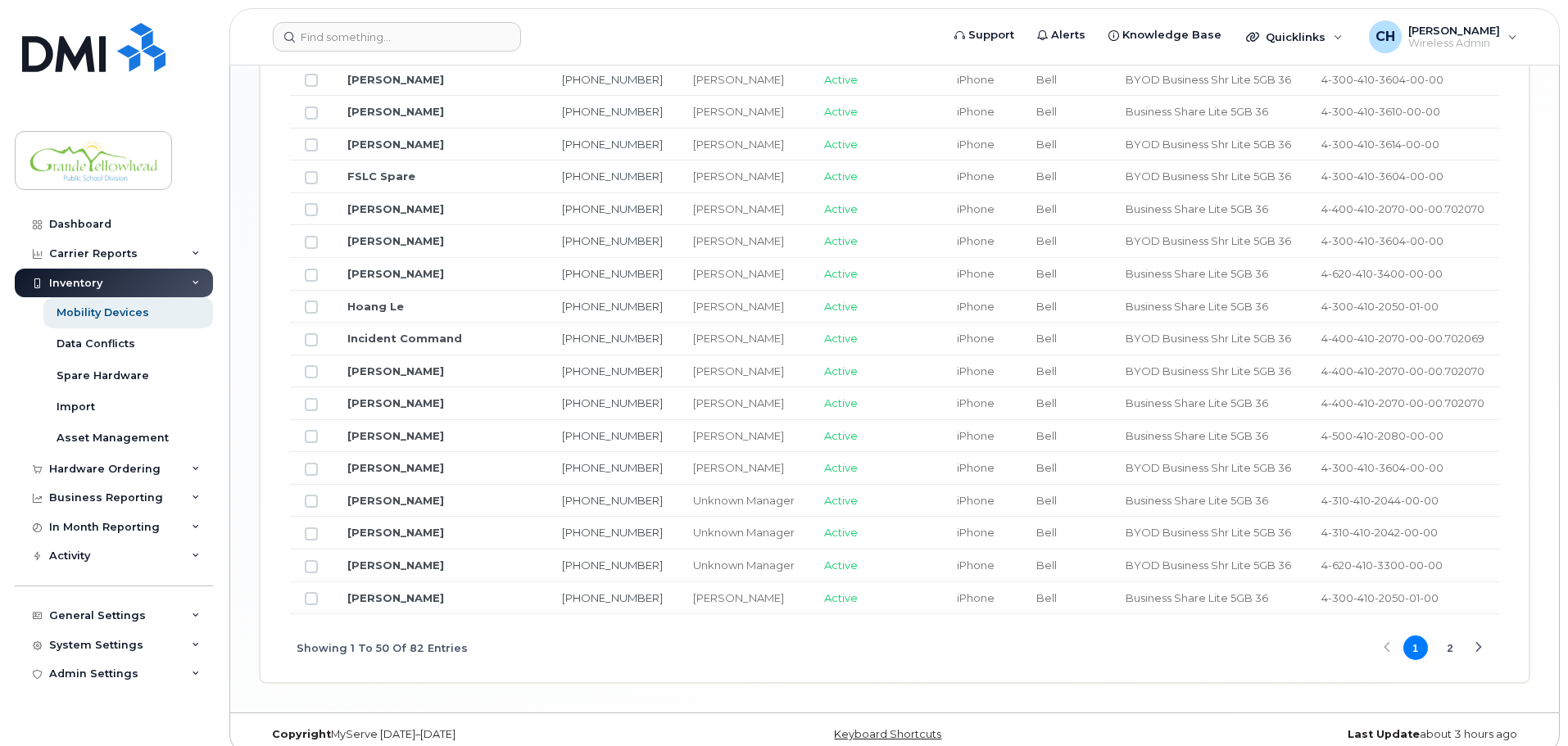
click at [1453, 636] on button "2" at bounding box center [1450, 648] width 25 height 25
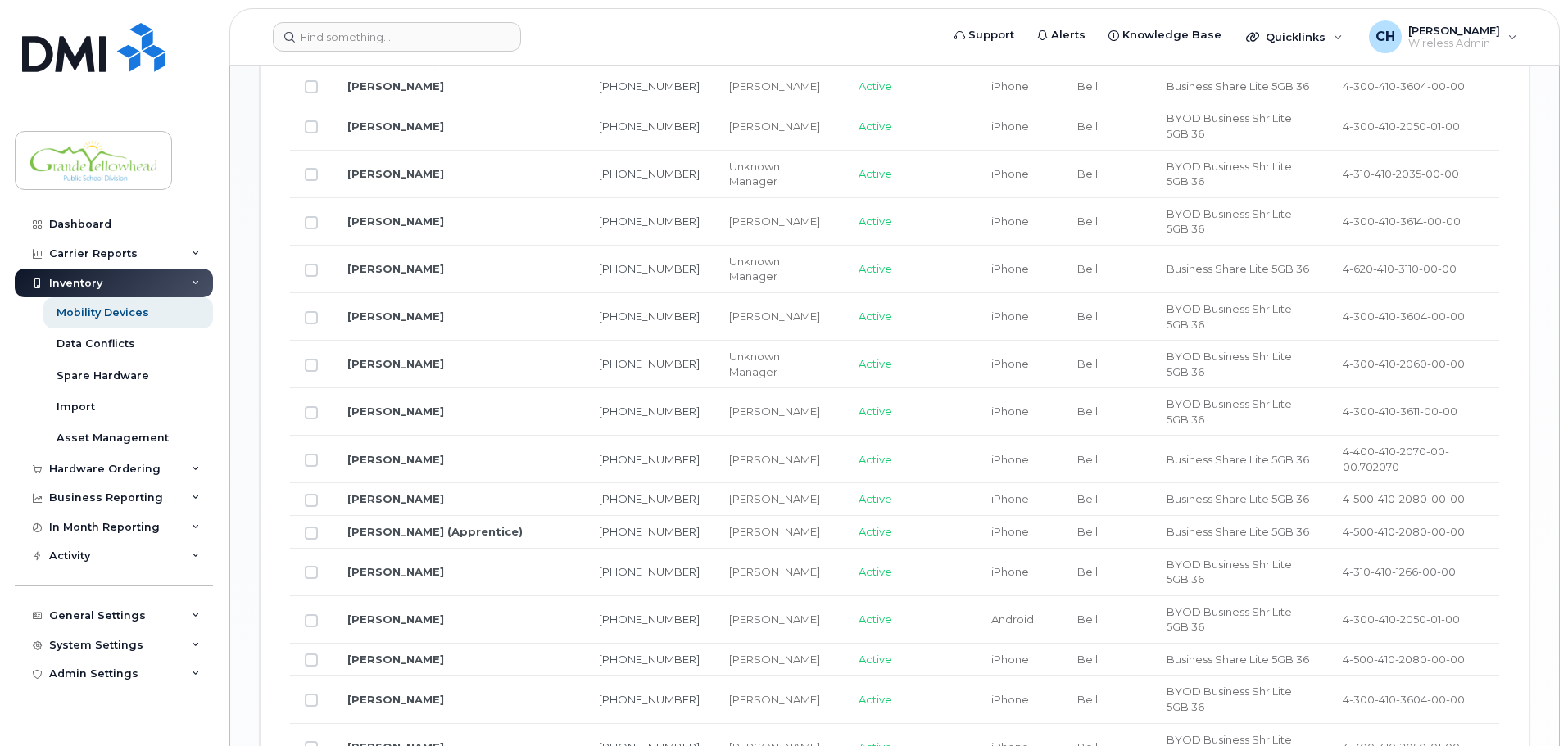
scroll to position [1305, 0]
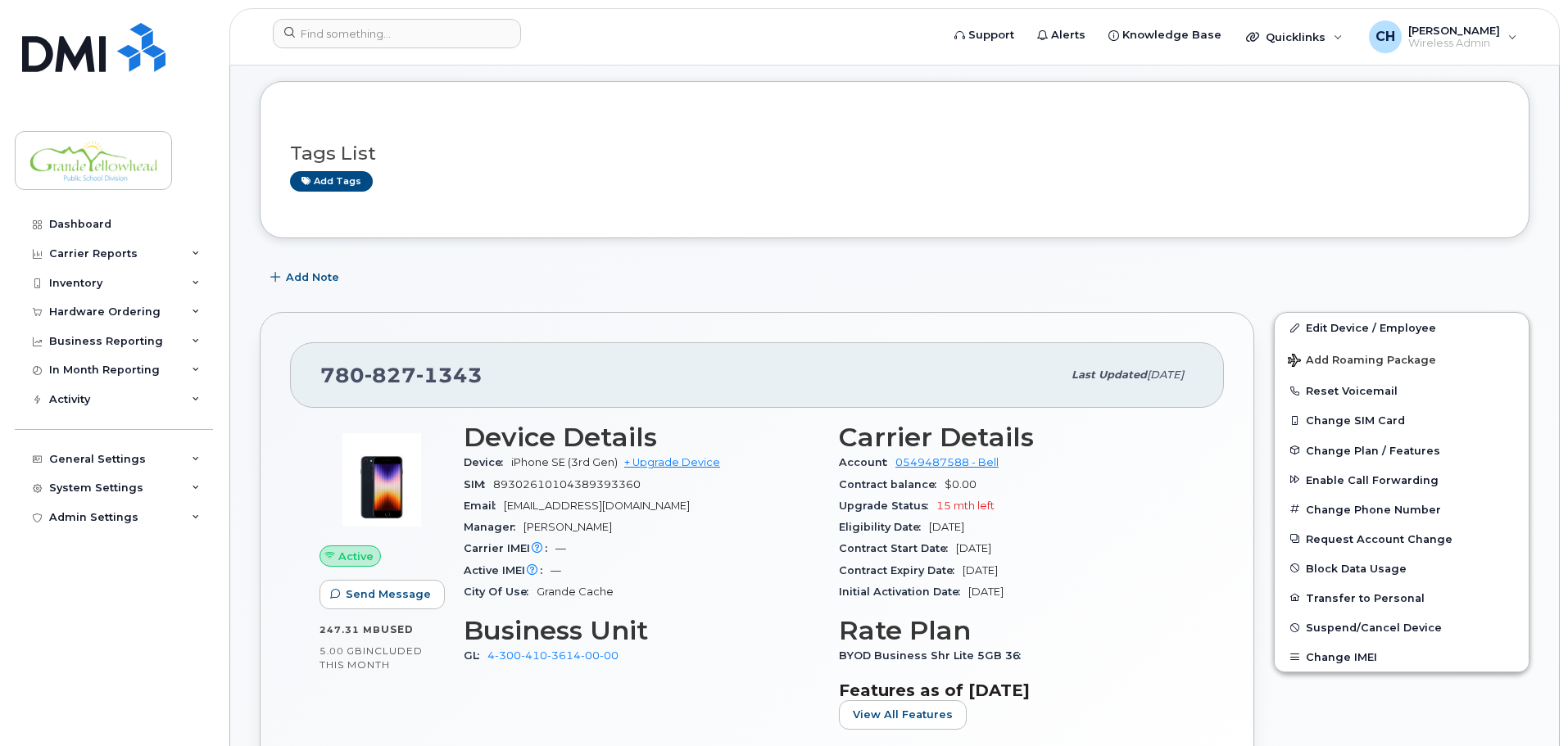
scroll to position [164, 0]
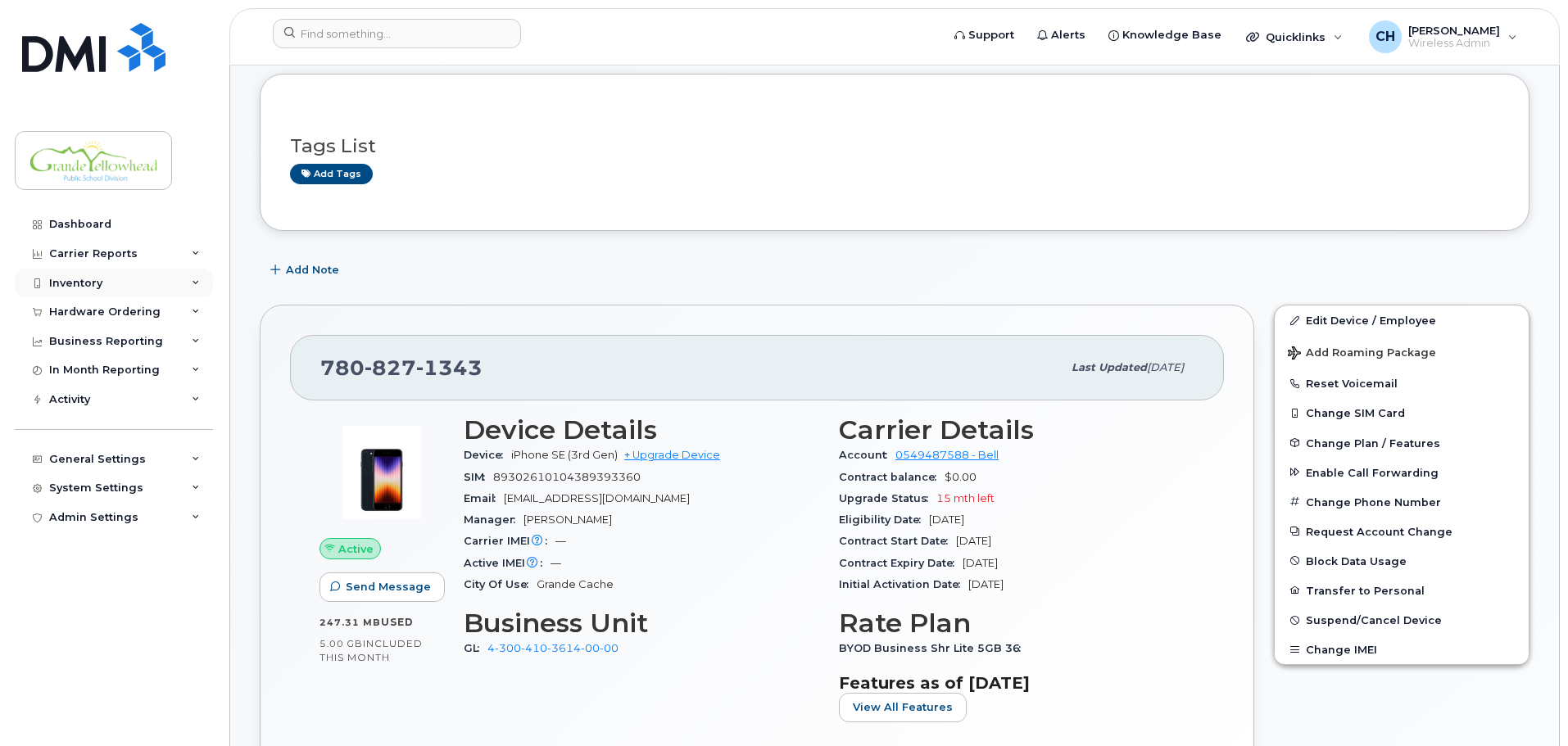
click at [195, 288] on div "Inventory" at bounding box center [113, 283] width 198 height 29
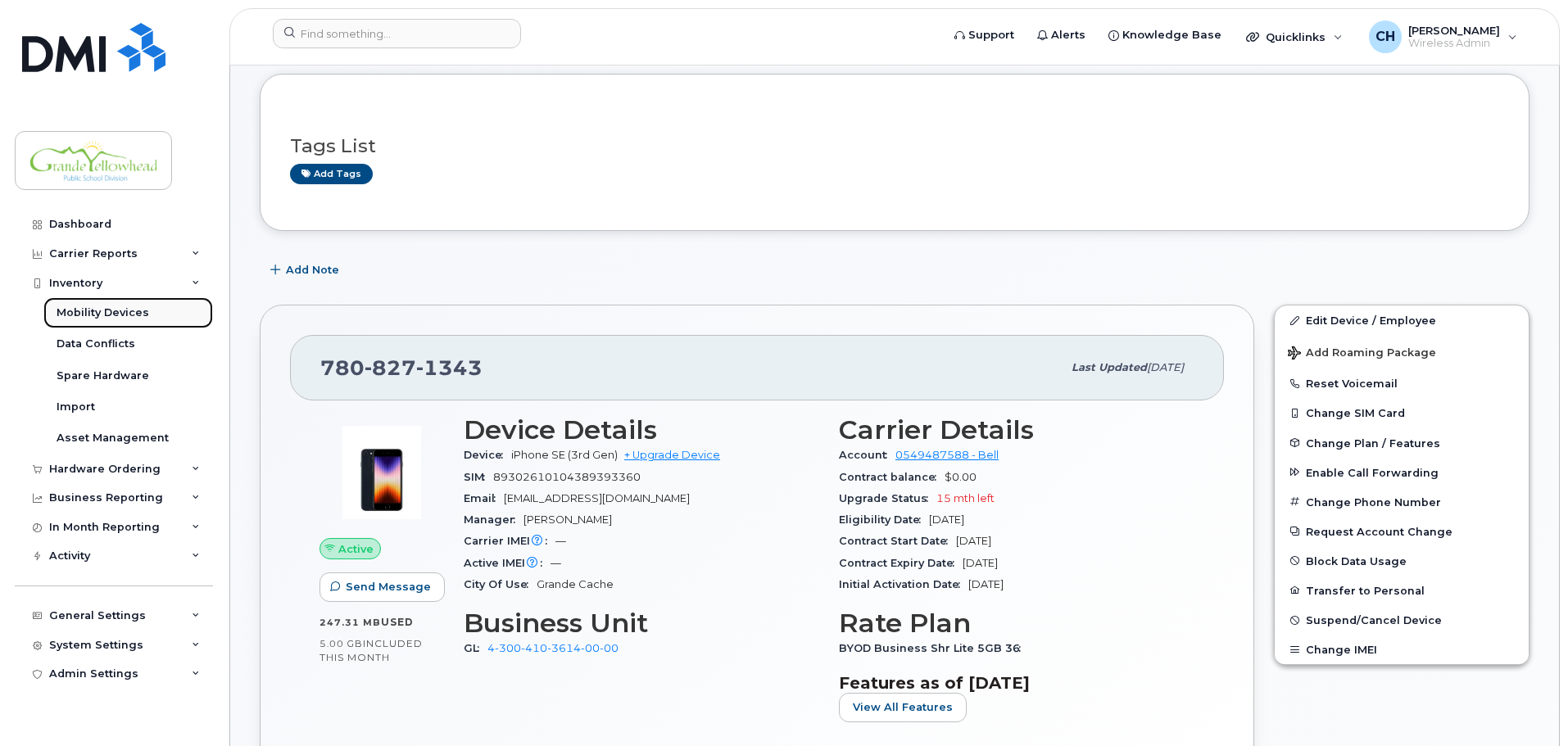
click at [165, 310] on link "Mobility Devices" at bounding box center [129, 312] width 169 height 31
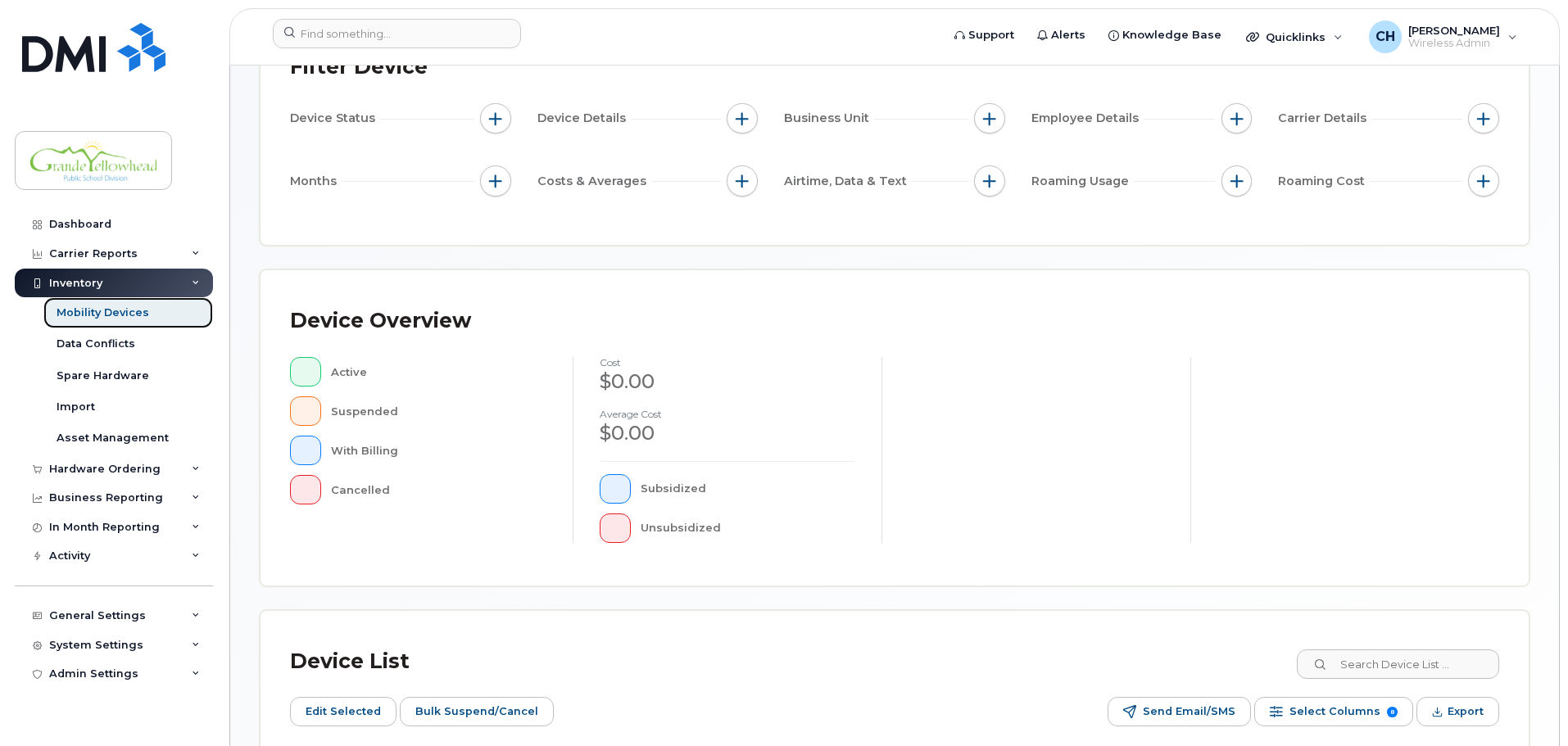
scroll to position [409, 0]
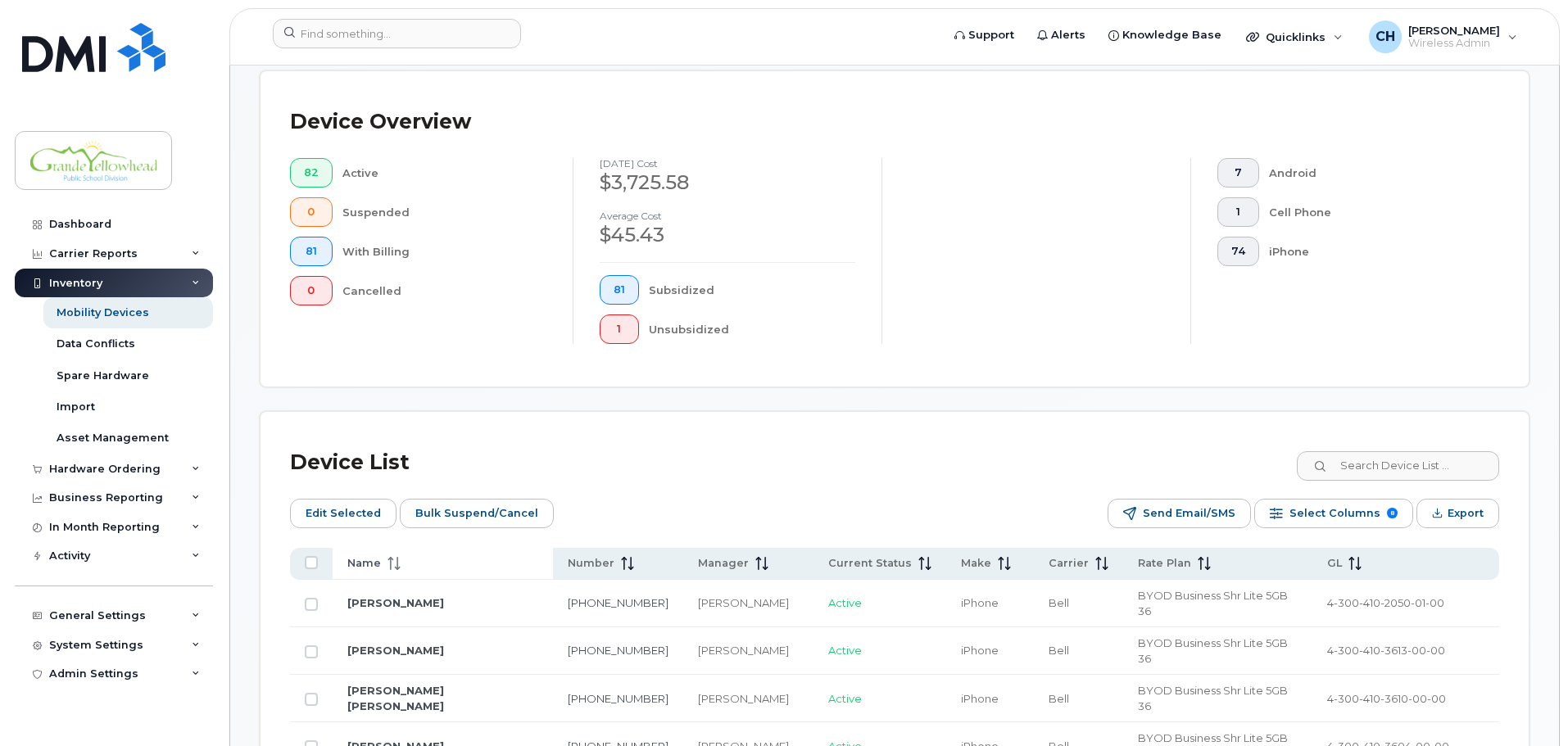
click at [362, 556] on span "Name" at bounding box center [364, 562] width 33 height 14
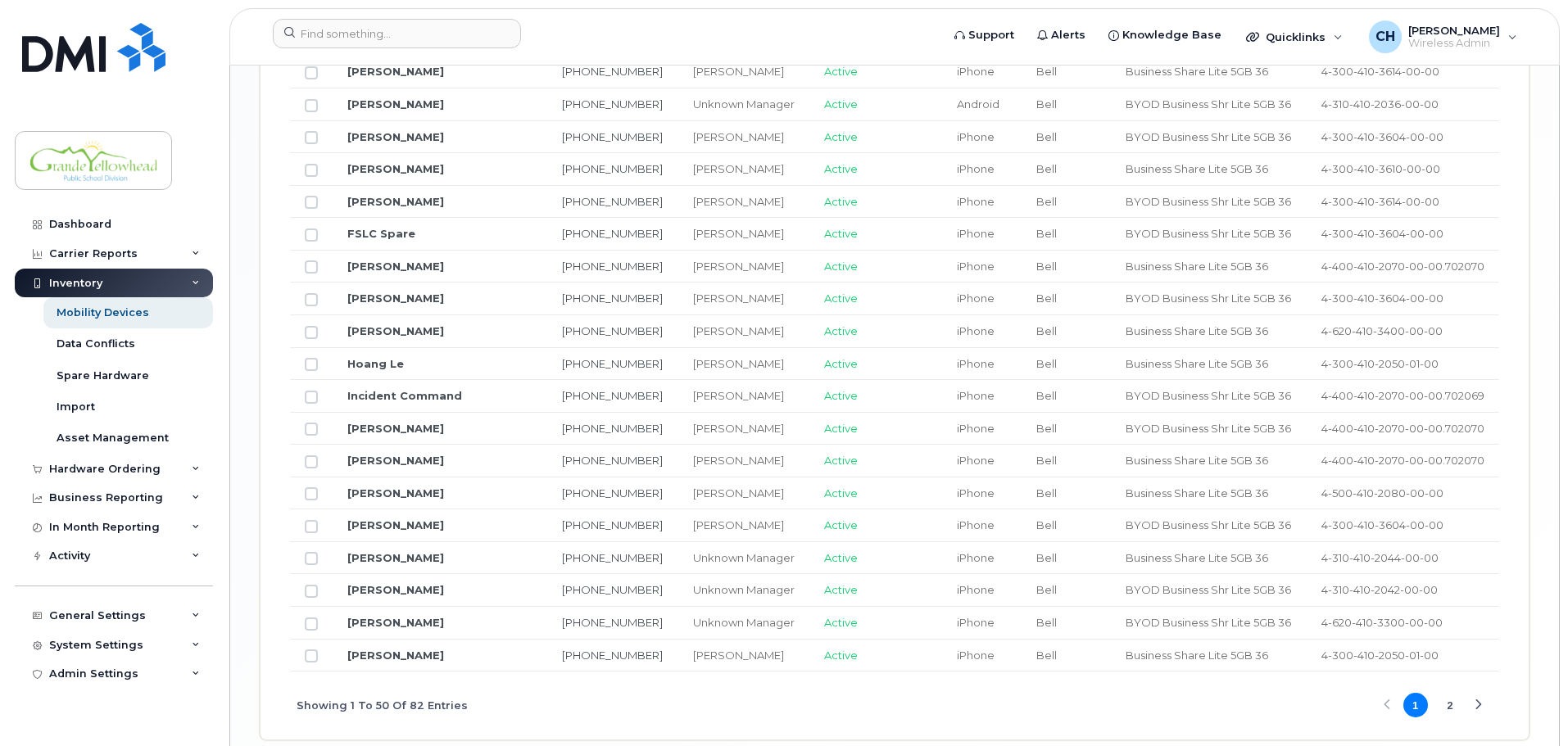
scroll to position [1965, 0]
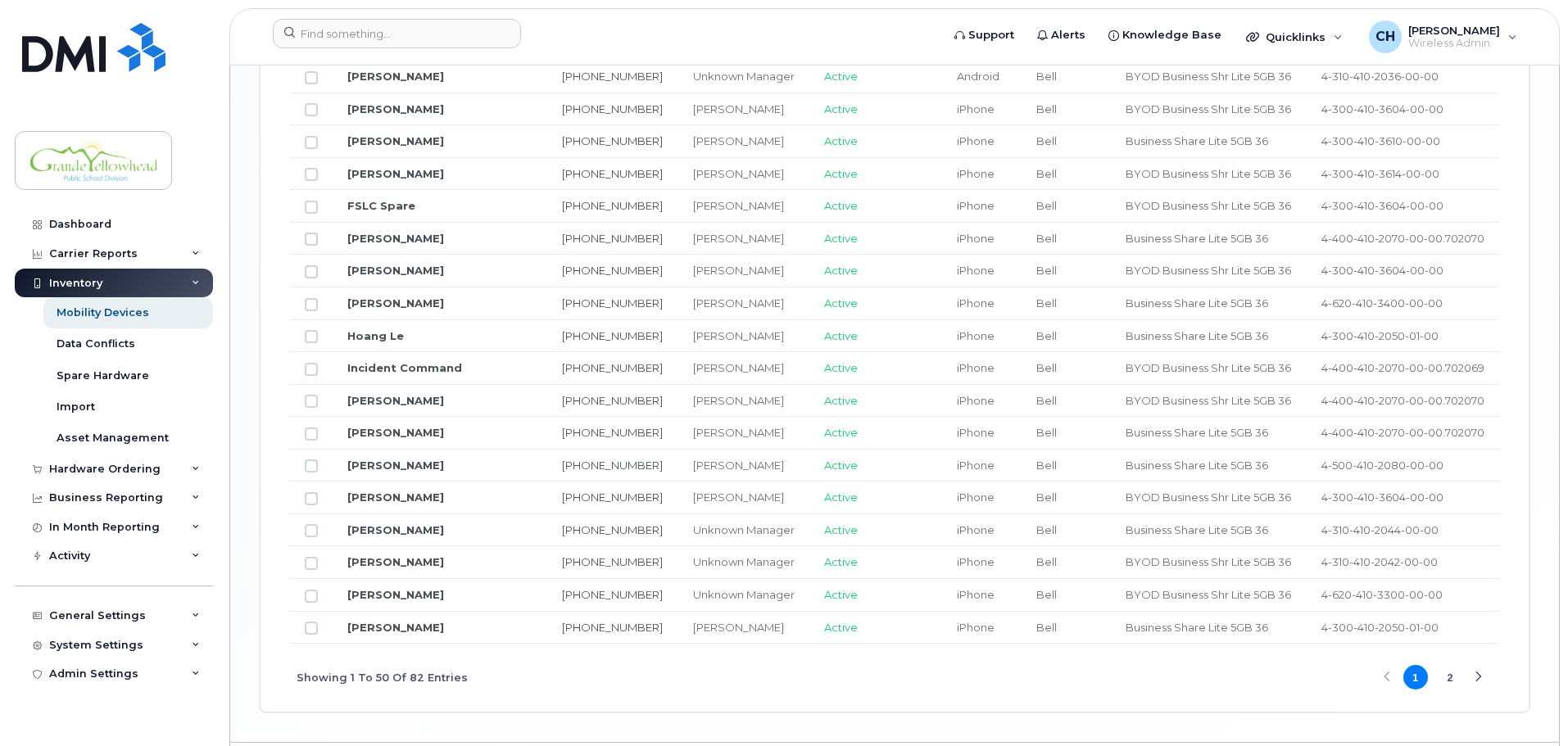
click at [1454, 665] on button "2" at bounding box center [1450, 677] width 25 height 25
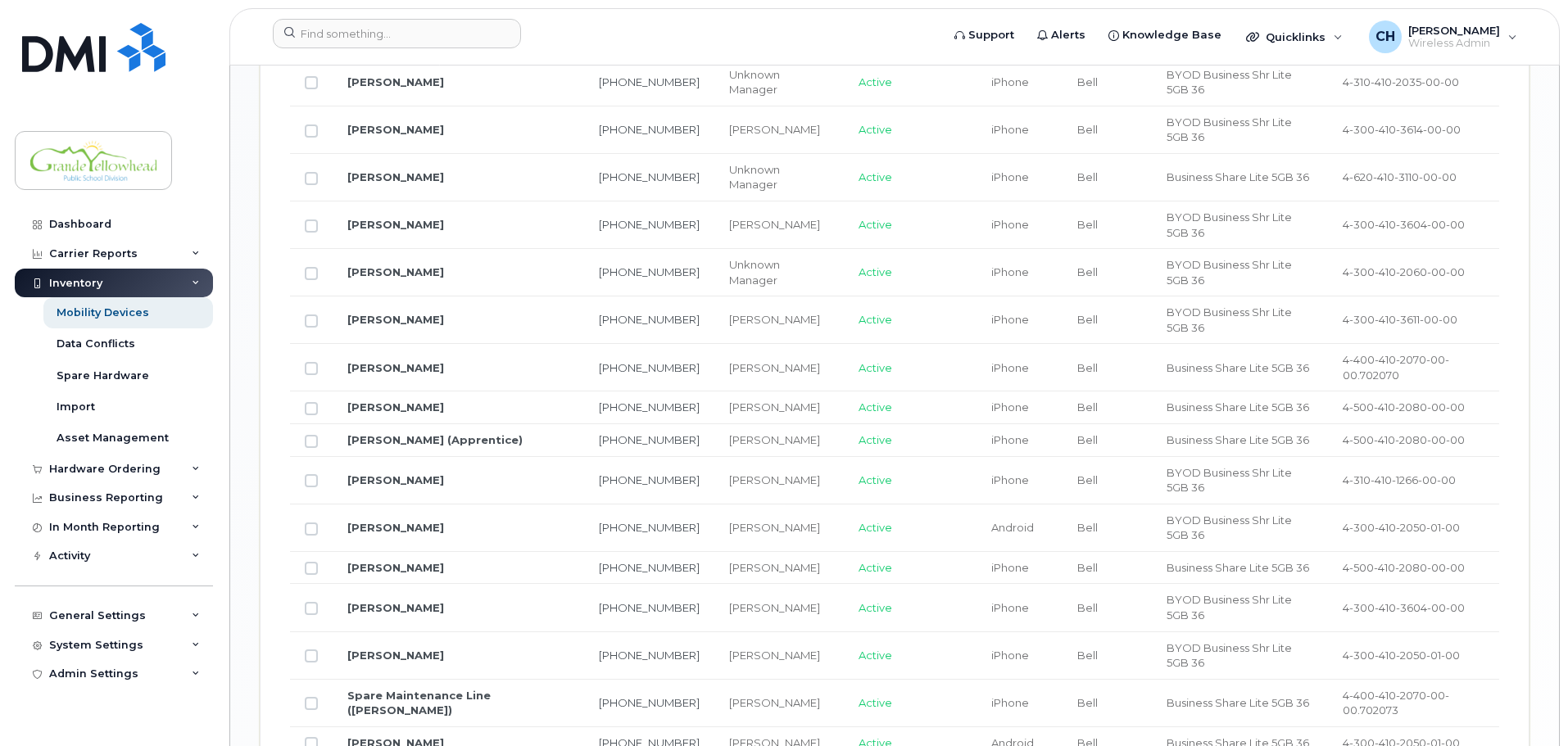
scroll to position [1416, 0]
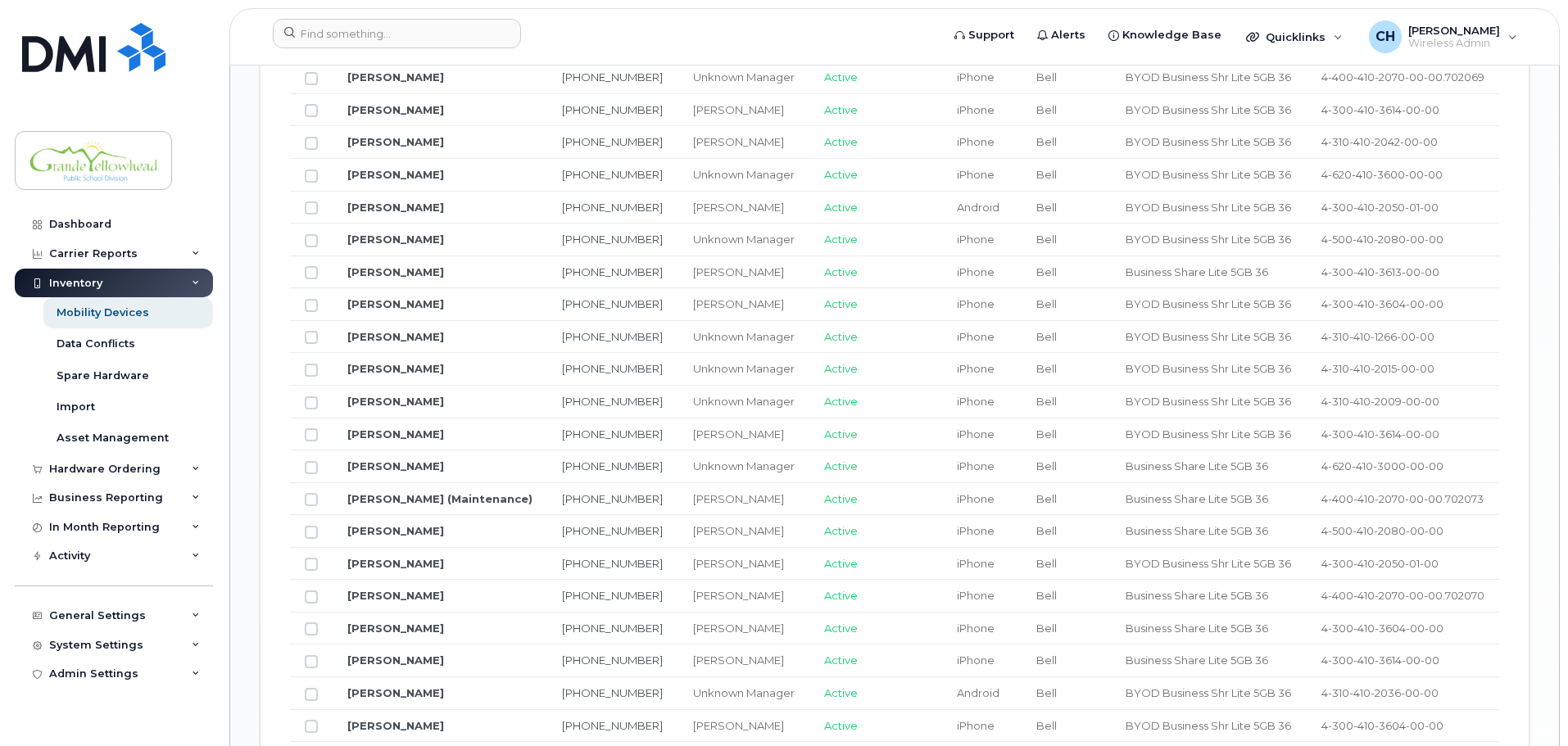
scroll to position [1334, 0]
